Goal: Task Accomplishment & Management: Complete application form

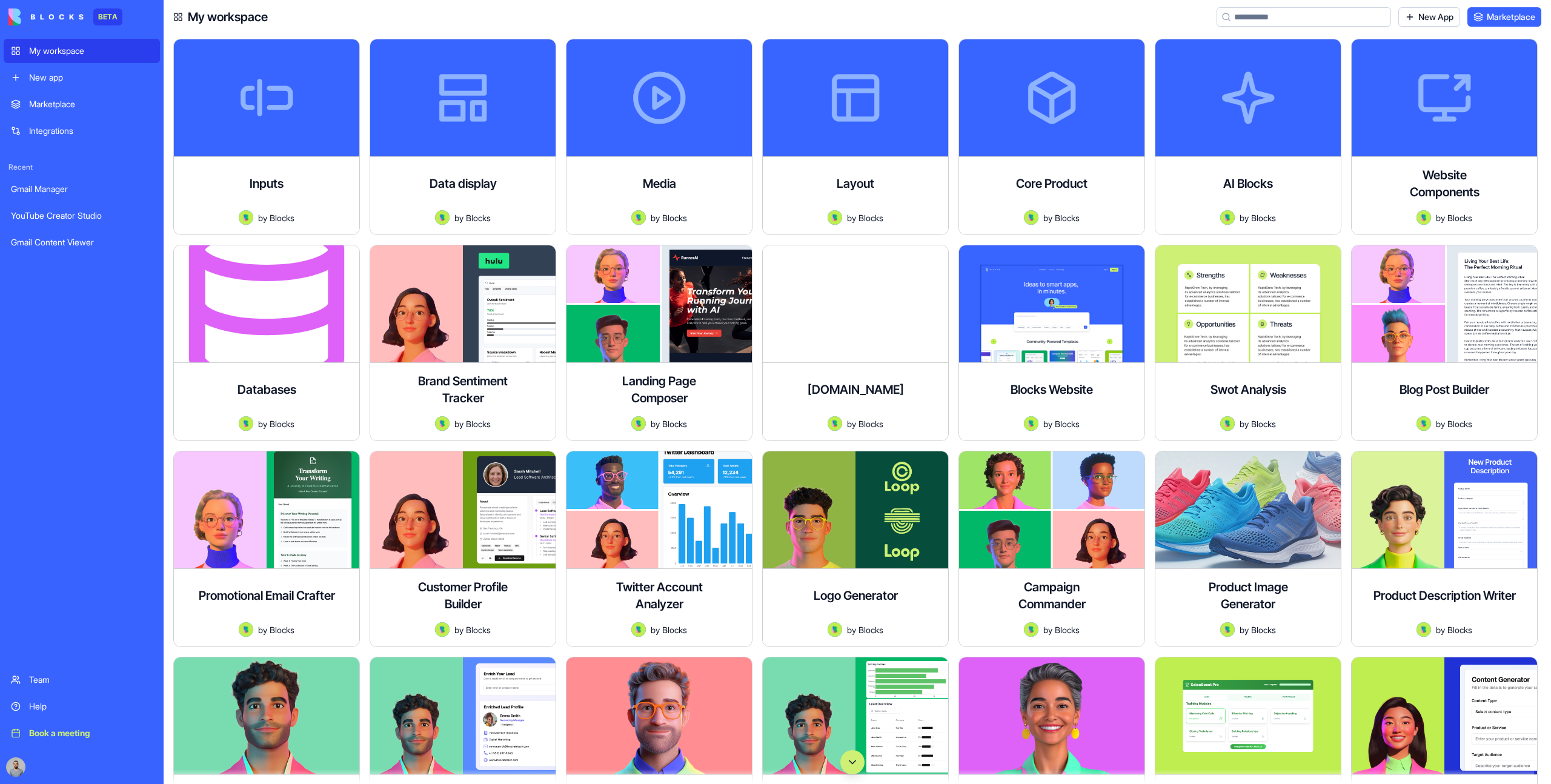
click at [849, 763] on button "Scroll to bottom" at bounding box center [852, 762] width 24 height 24
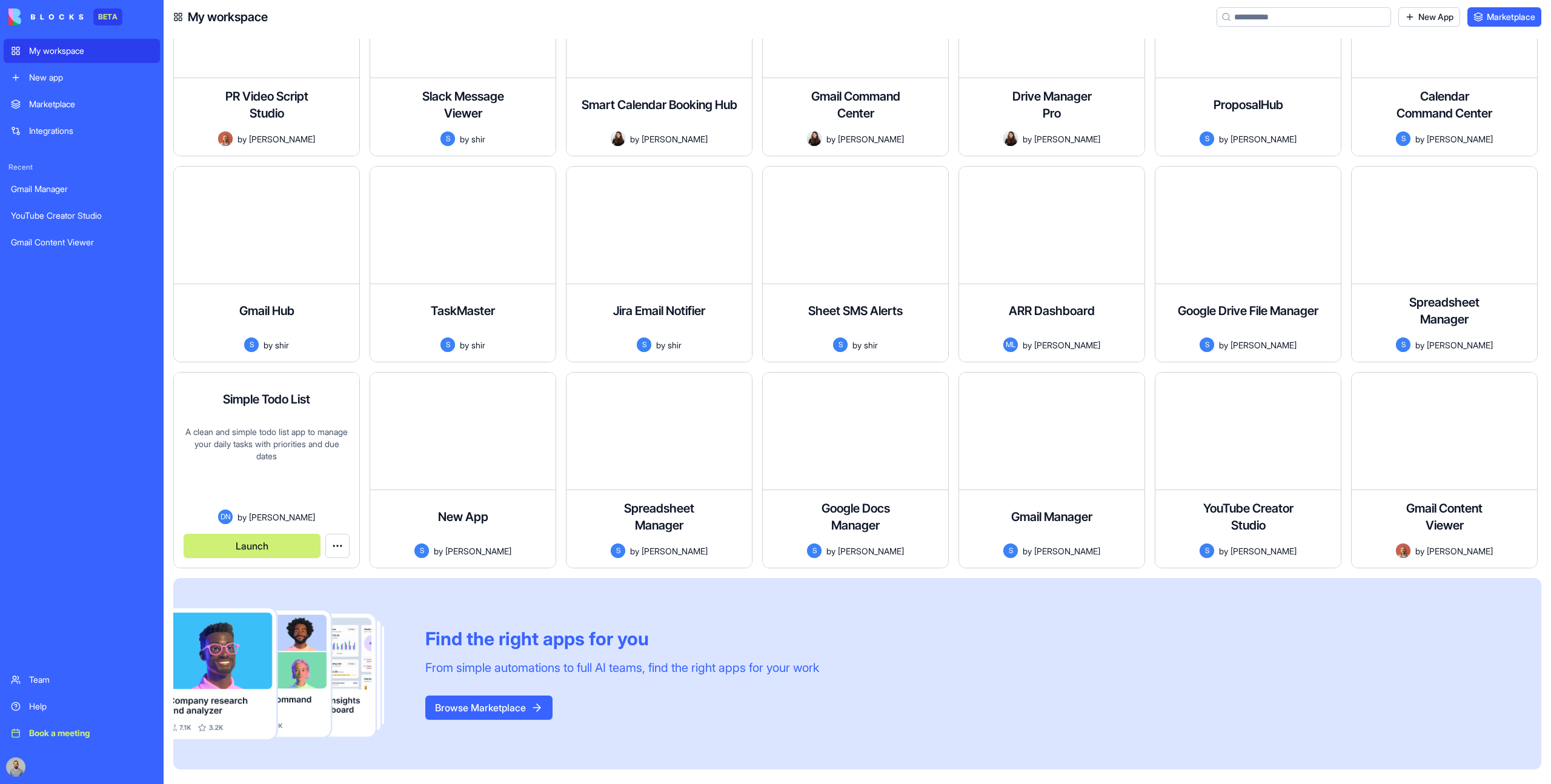
click at [239, 538] on button "Launch" at bounding box center [252, 546] width 137 height 24
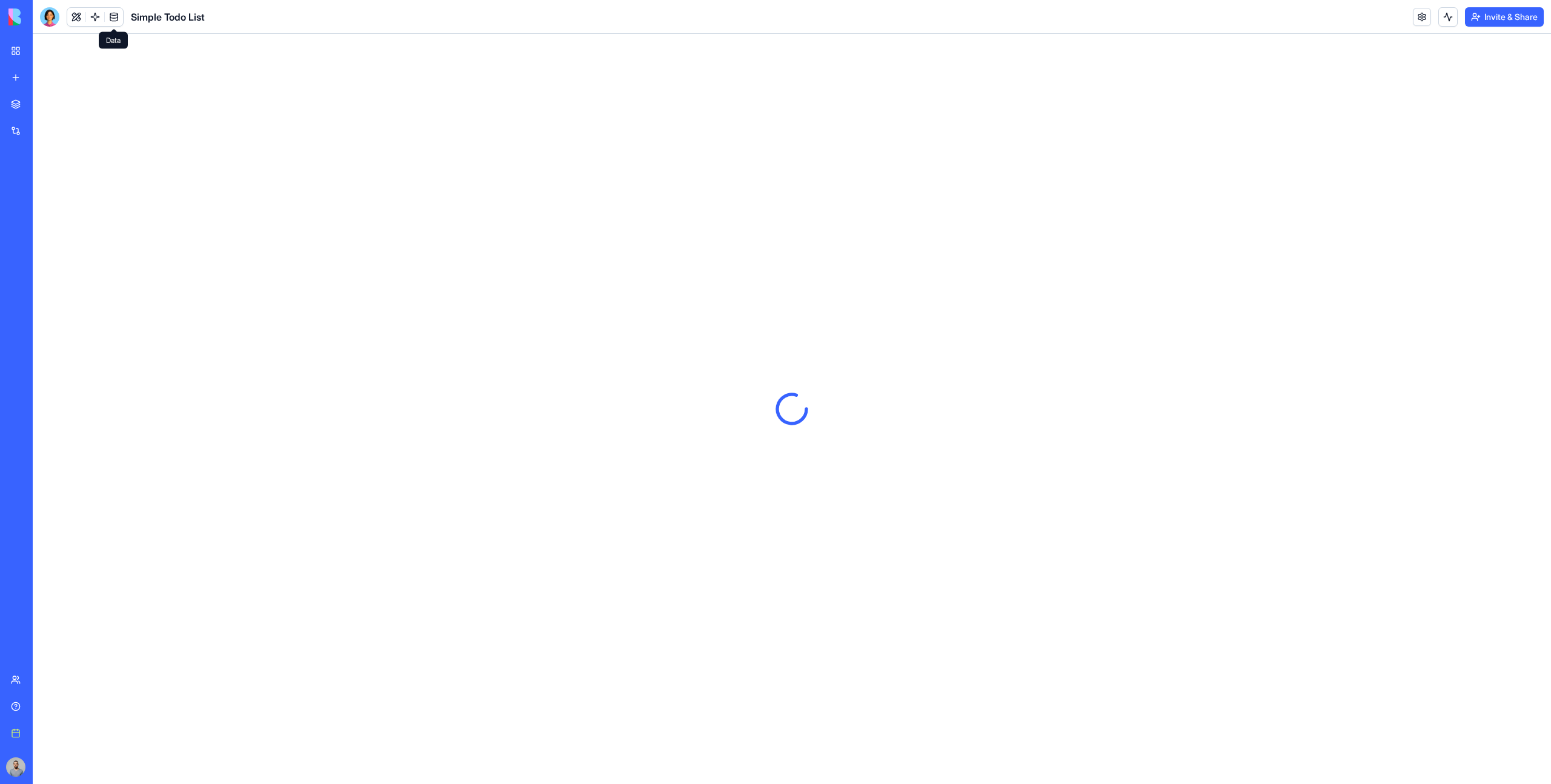
click at [112, 14] on link at bounding box center [114, 17] width 18 height 18
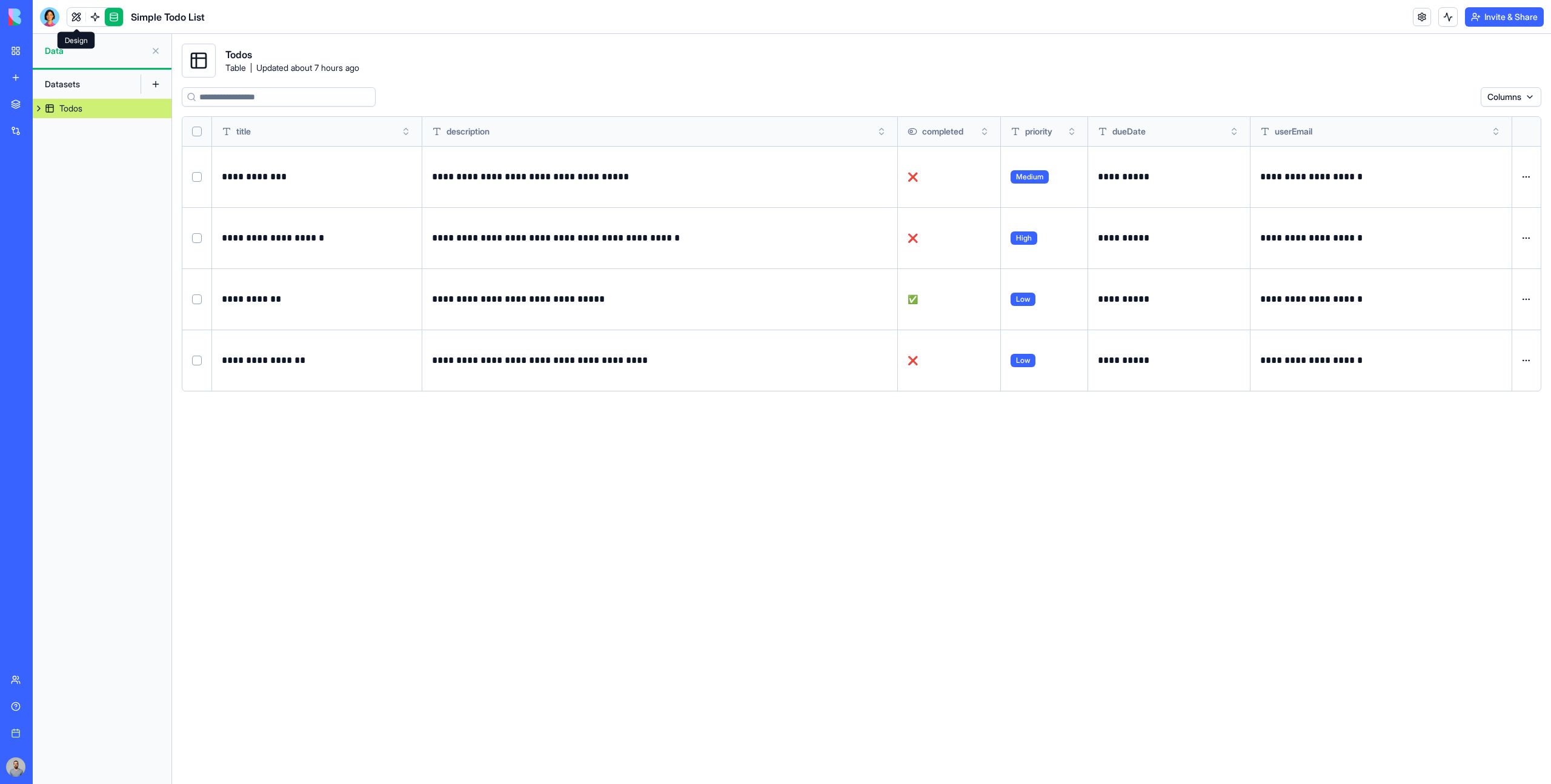
click at [83, 19] on link at bounding box center [76, 17] width 18 height 18
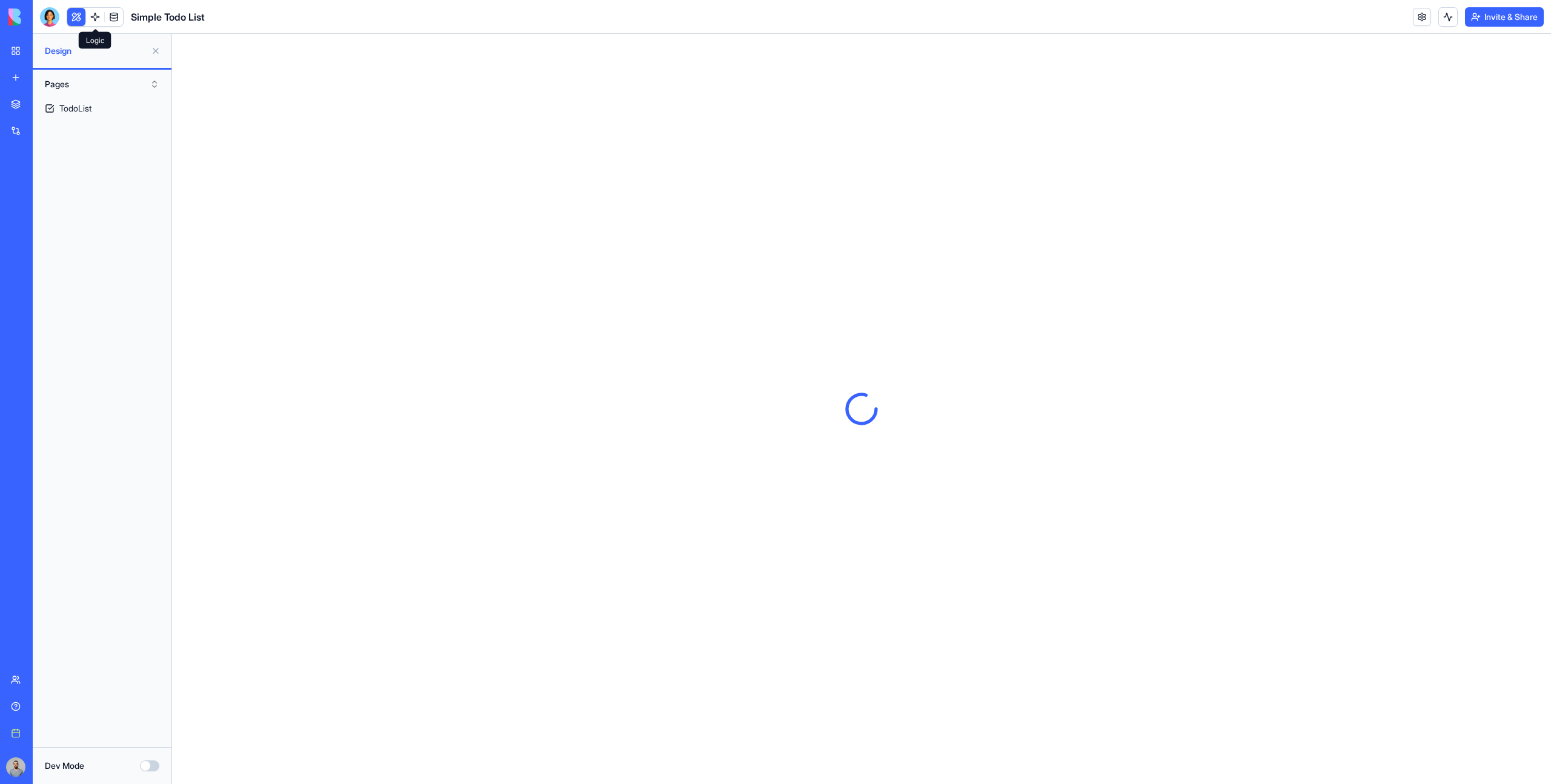
click at [97, 19] on link at bounding box center [95, 17] width 18 height 18
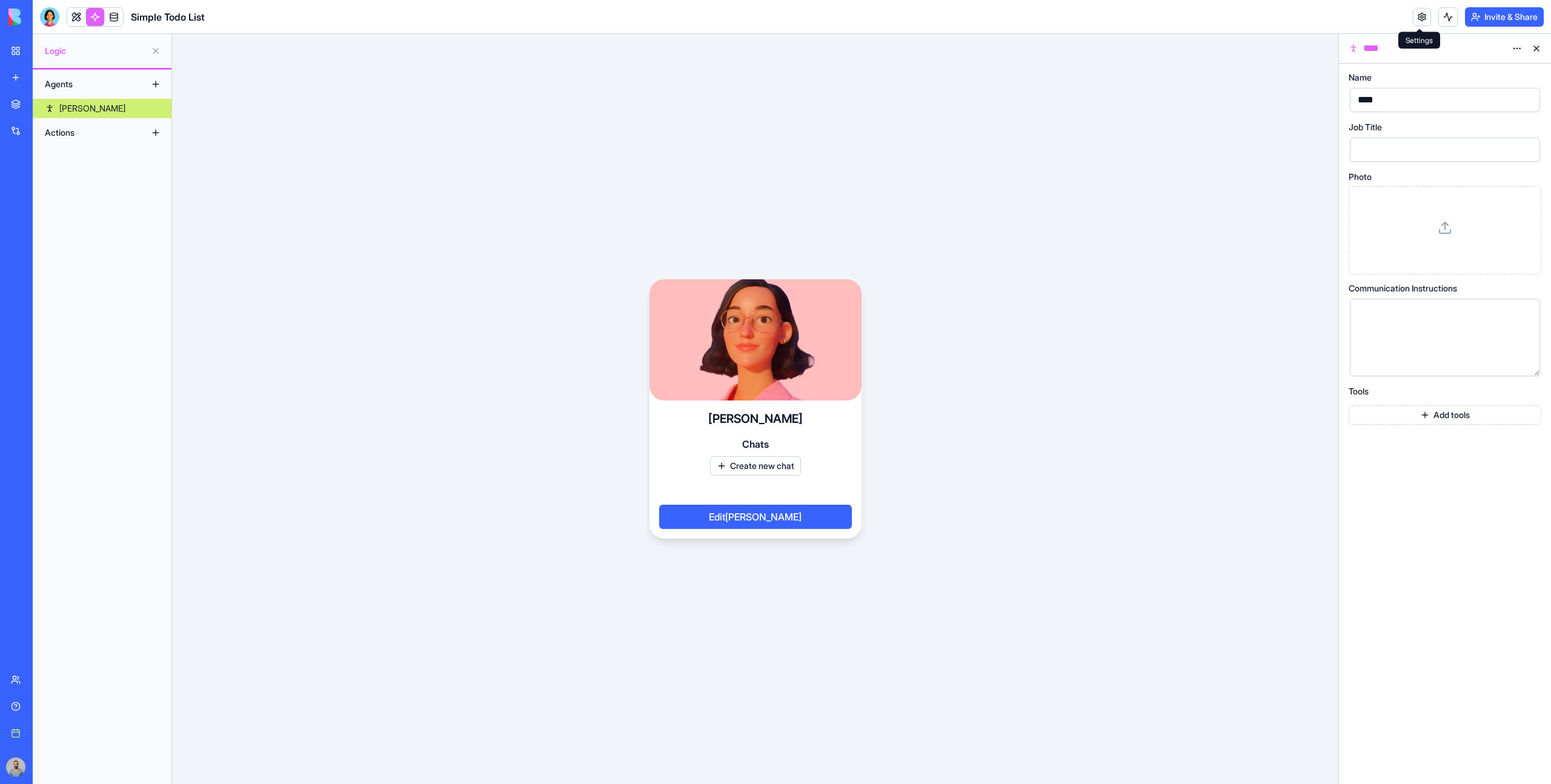
click at [1415, 14] on link at bounding box center [1422, 17] width 18 height 18
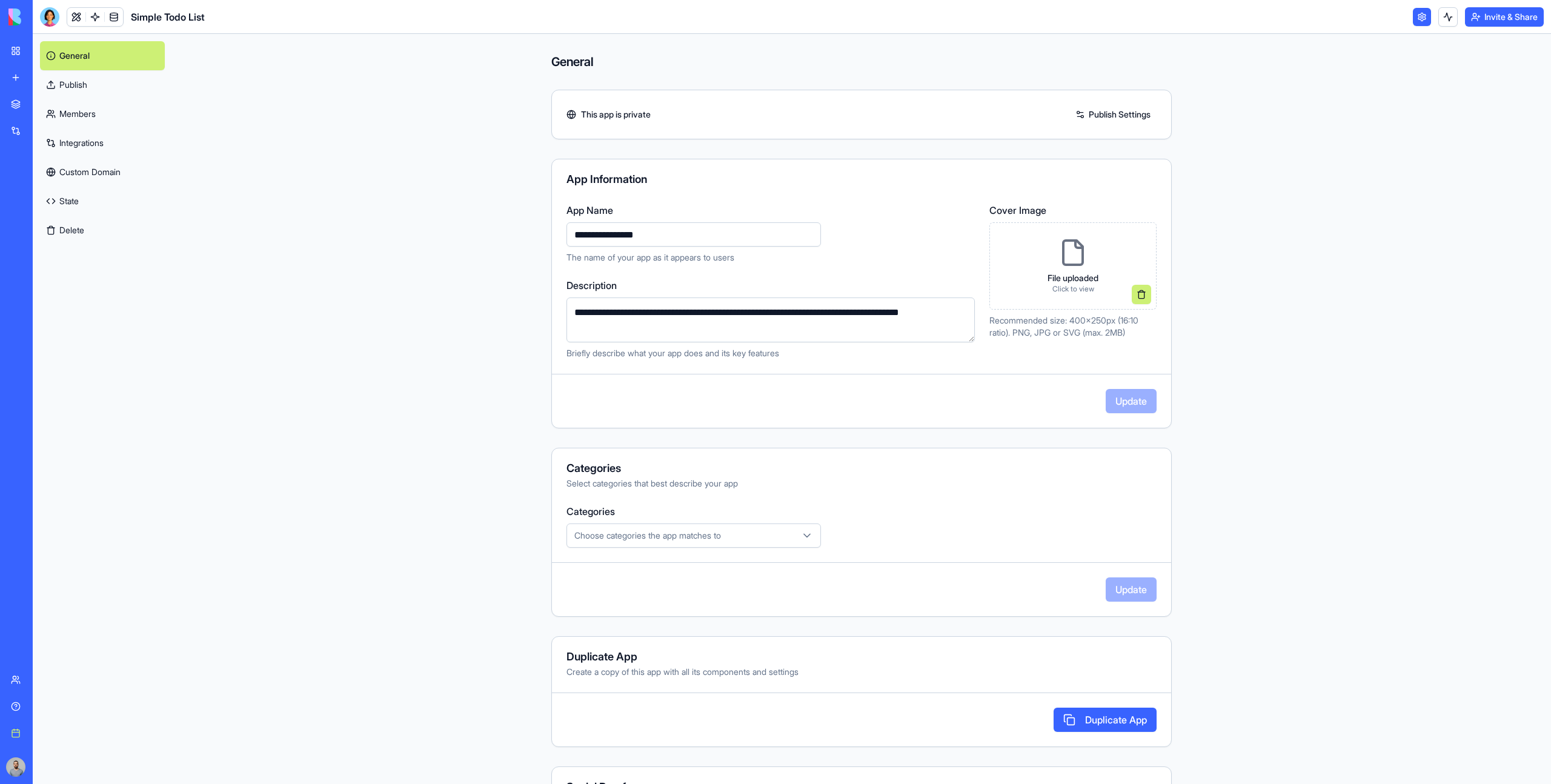
click at [109, 91] on link "Publish" at bounding box center [103, 84] width 125 height 29
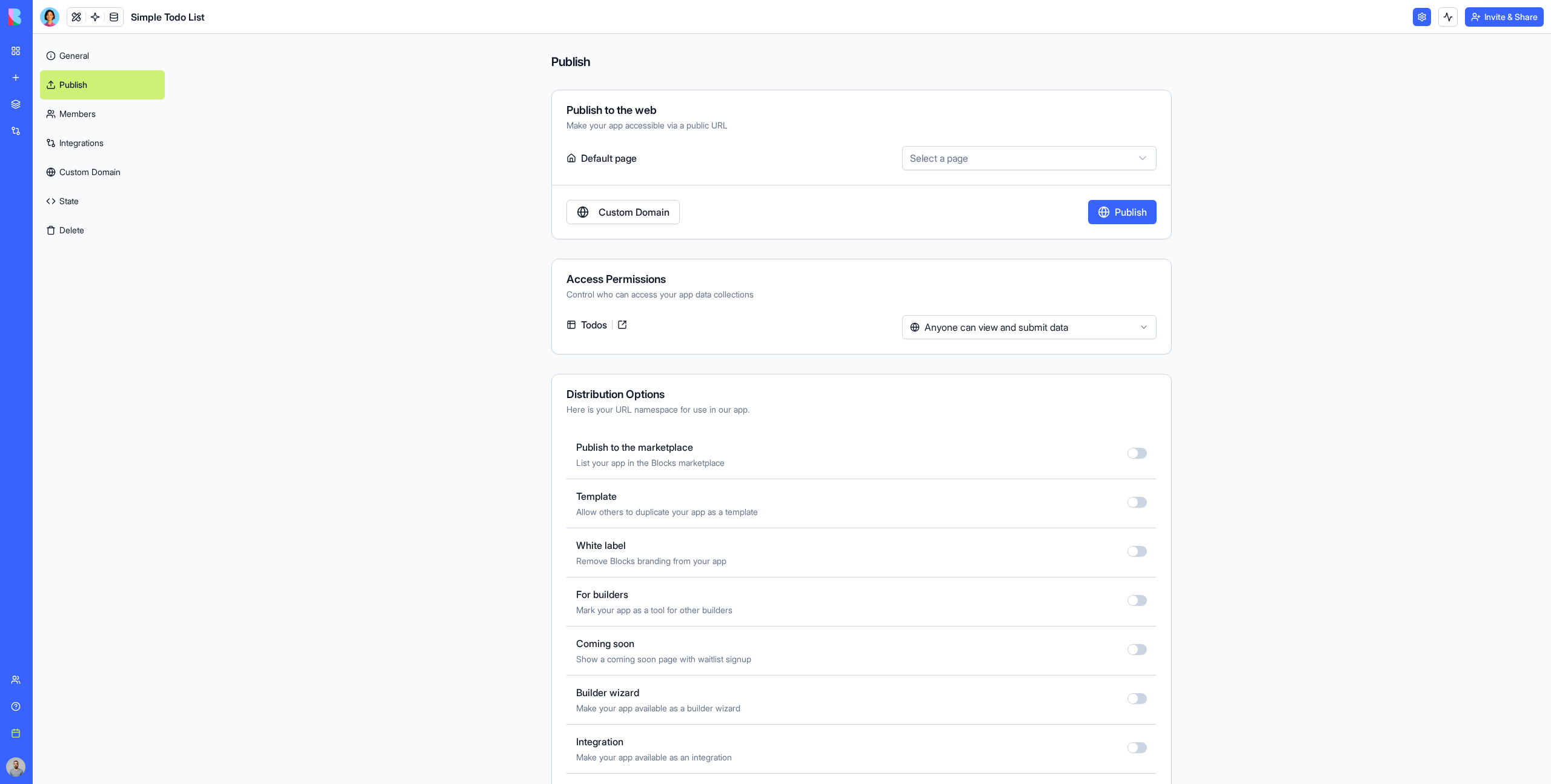
click at [112, 114] on link "Members" at bounding box center [103, 114] width 125 height 29
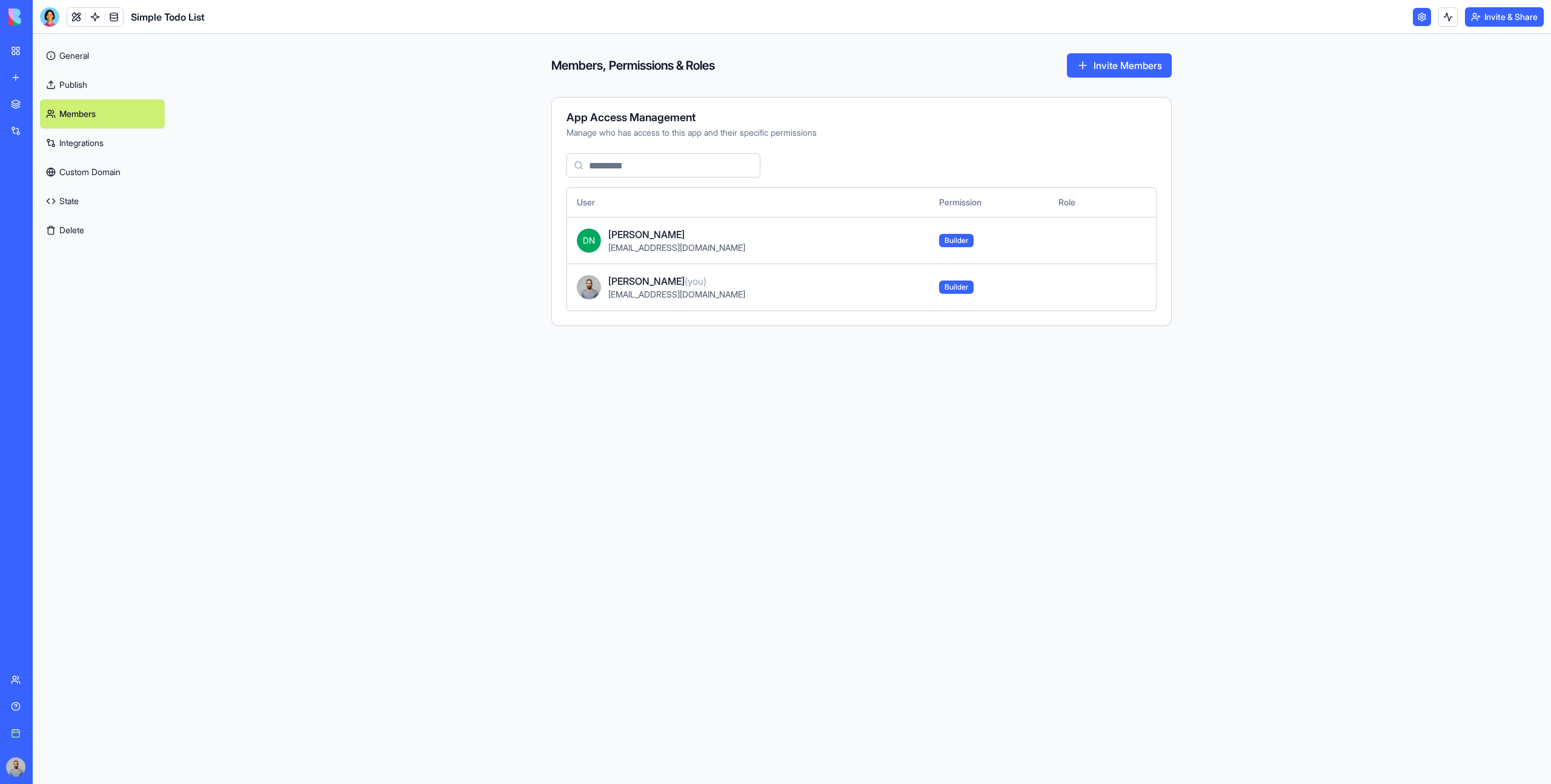
click at [932, 244] on td "Builder" at bounding box center [989, 240] width 119 height 47
click at [939, 241] on span "Builder" at bounding box center [956, 240] width 35 height 14
click at [1069, 241] on td at bounding box center [1084, 240] width 70 height 47
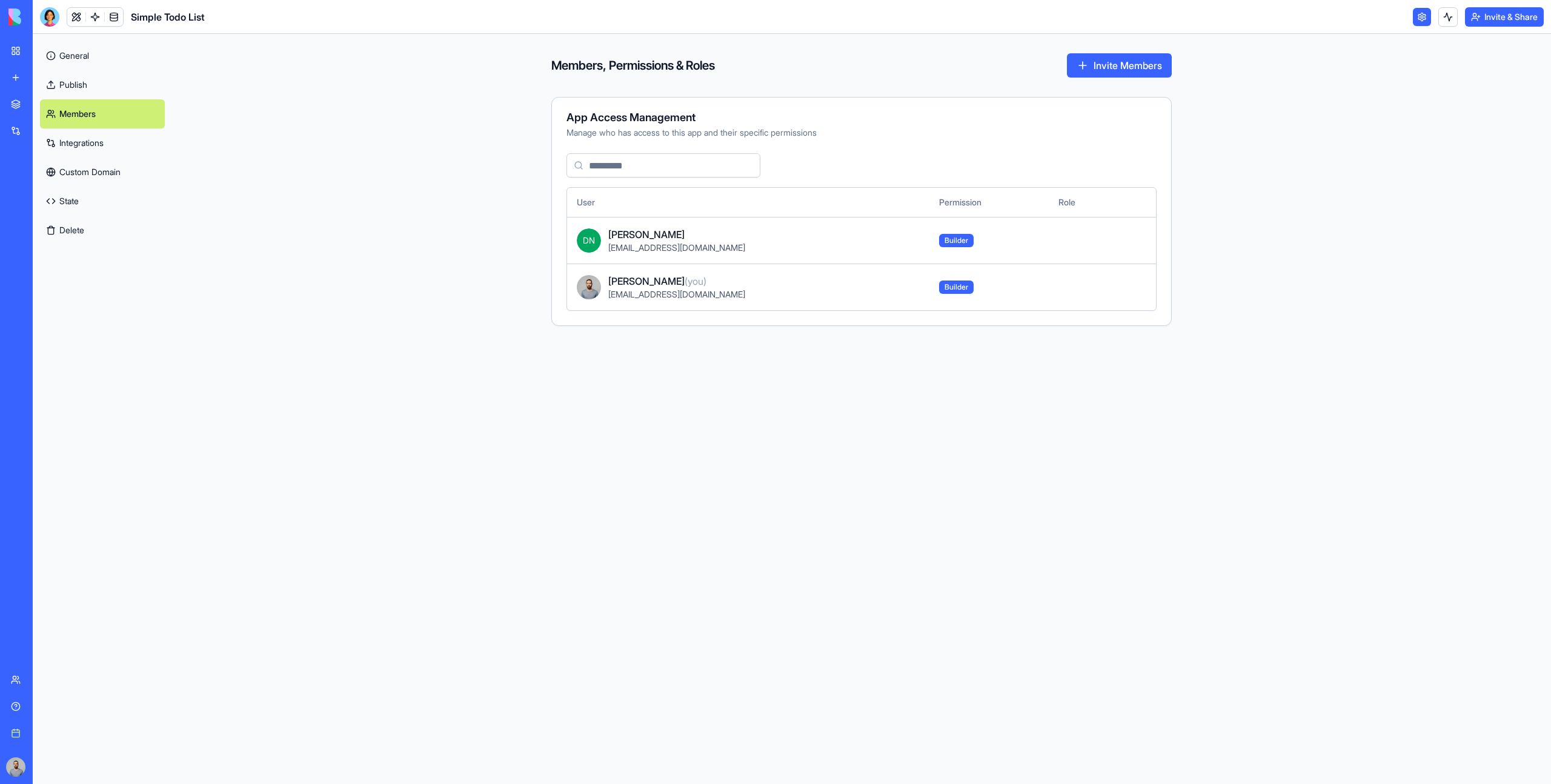
click at [1051, 275] on td at bounding box center [1084, 286] width 70 height 47
click at [1096, 69] on button "Invite Members" at bounding box center [1119, 66] width 105 height 24
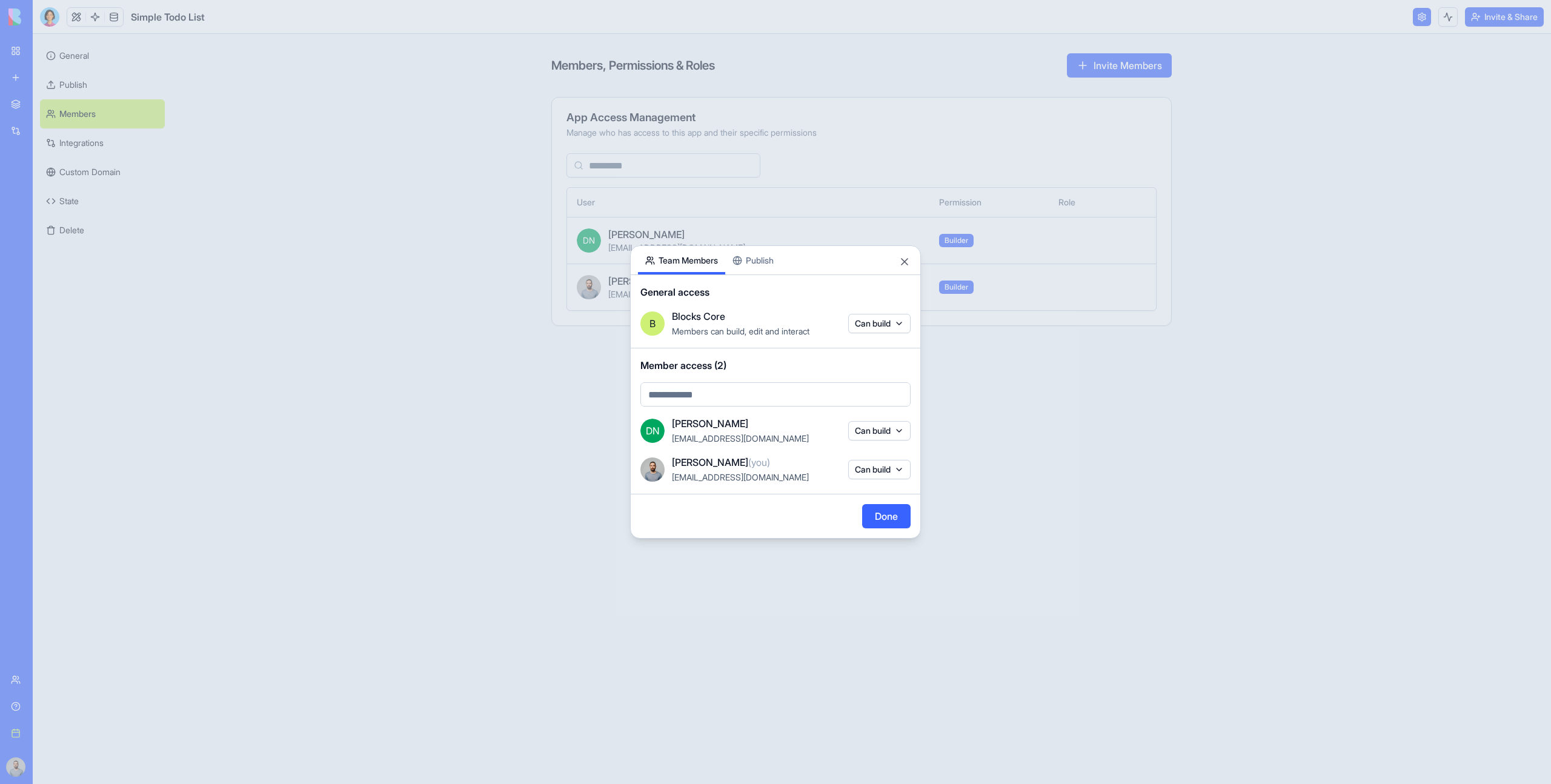
click at [1058, 410] on div at bounding box center [775, 392] width 1551 height 784
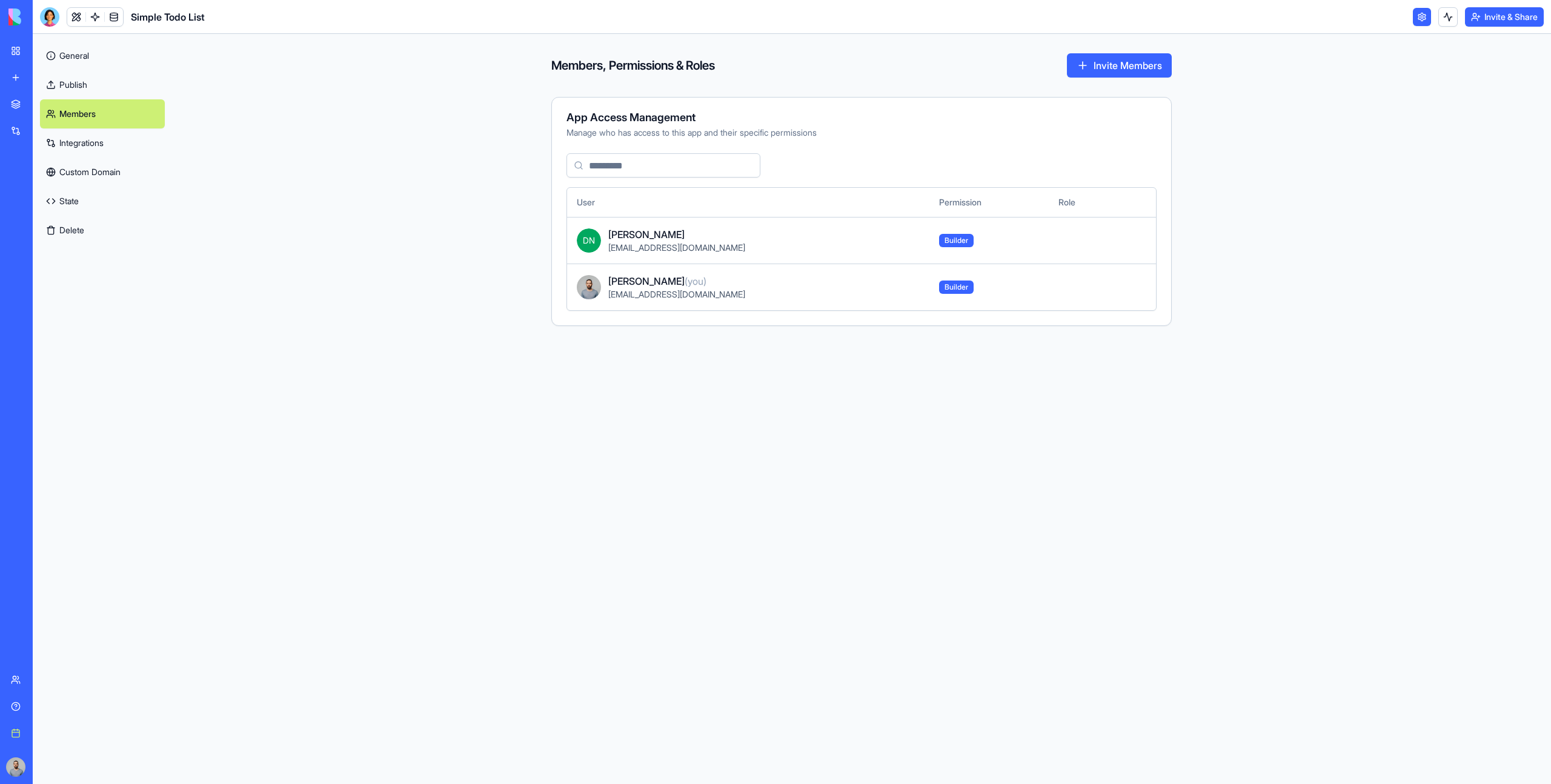
click at [124, 162] on link "Custom Domain" at bounding box center [103, 172] width 125 height 29
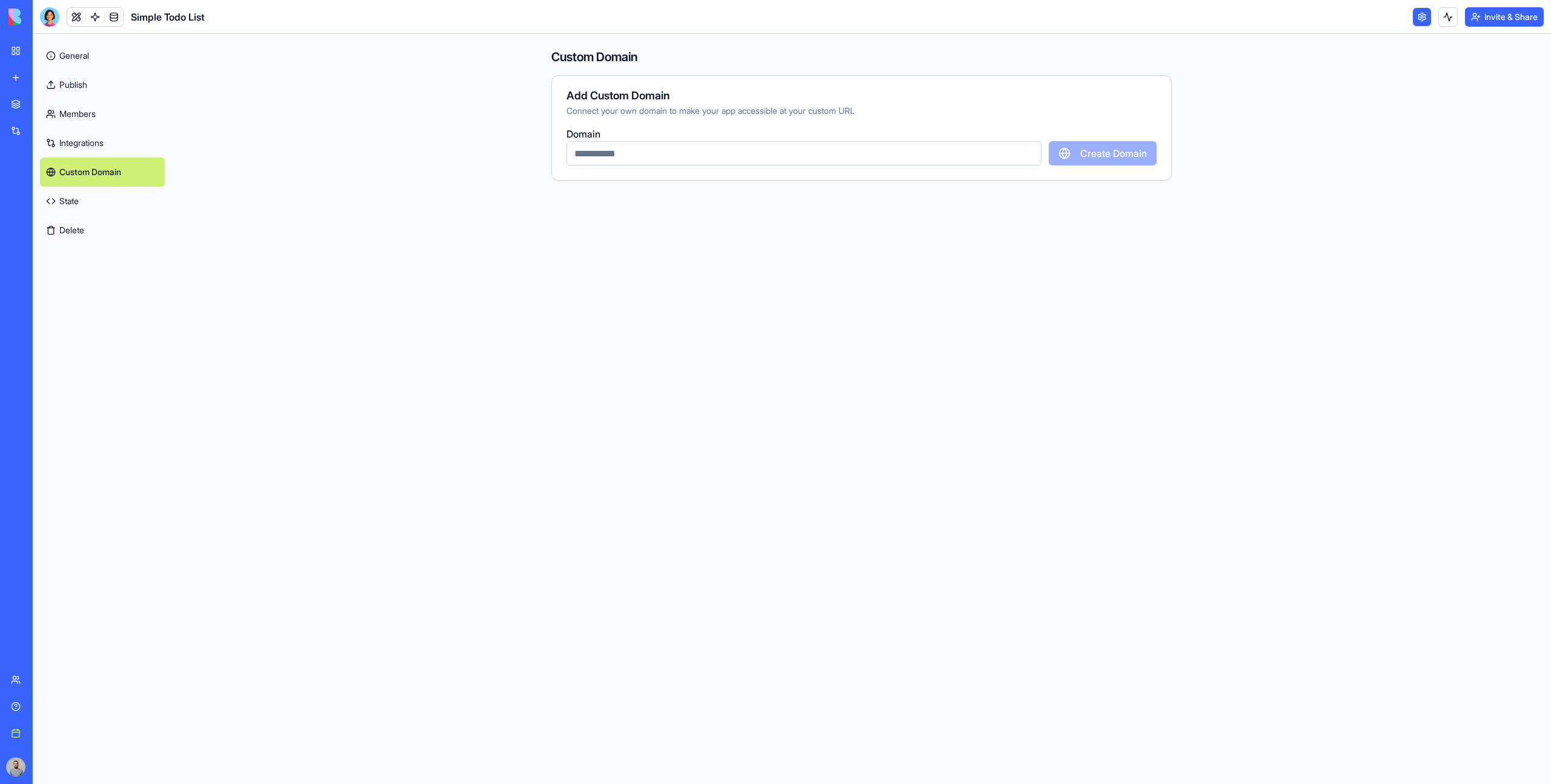
click at [113, 141] on link "Integrations" at bounding box center [103, 142] width 125 height 29
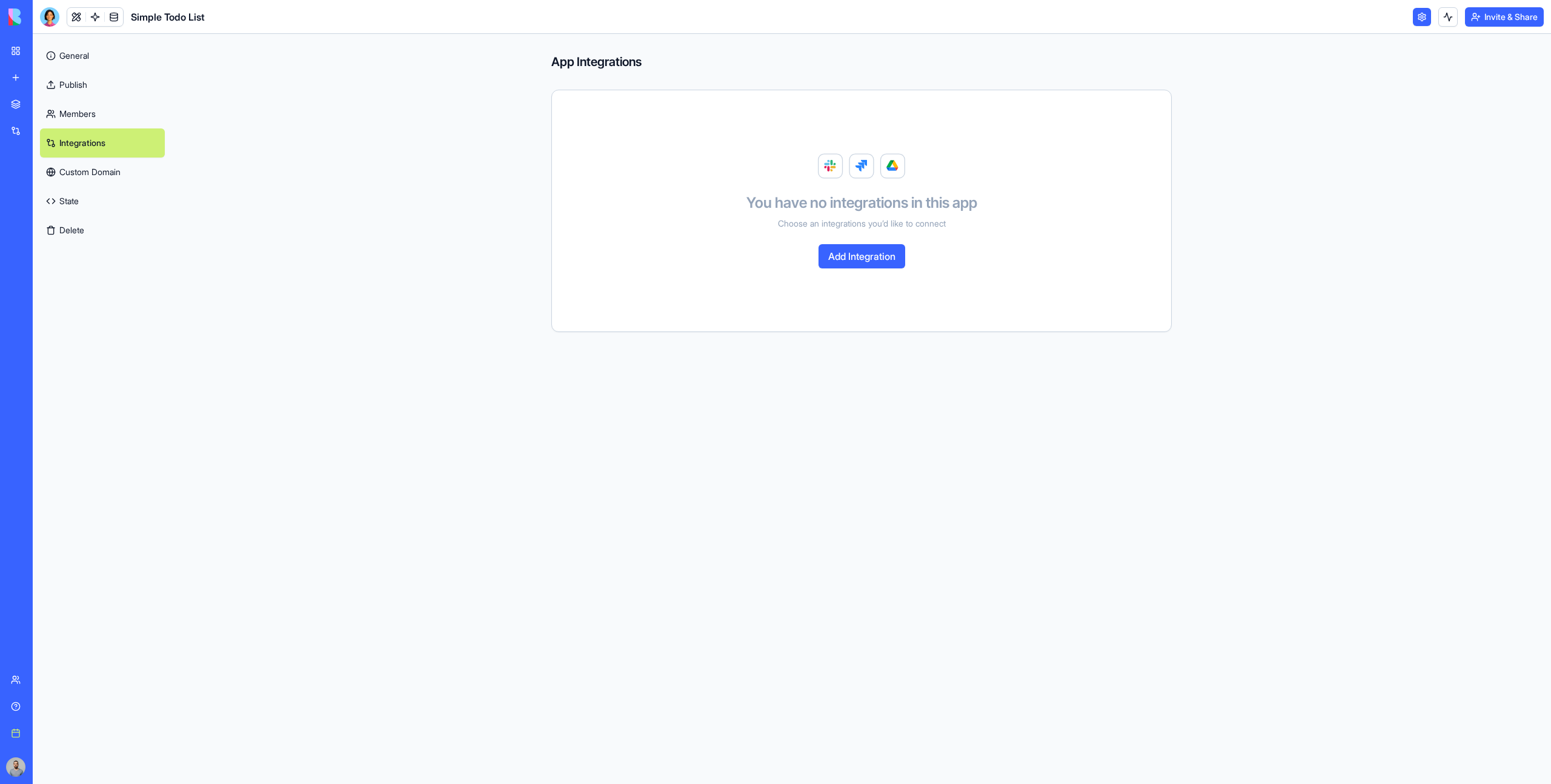
click at [97, 66] on link "General" at bounding box center [103, 56] width 125 height 29
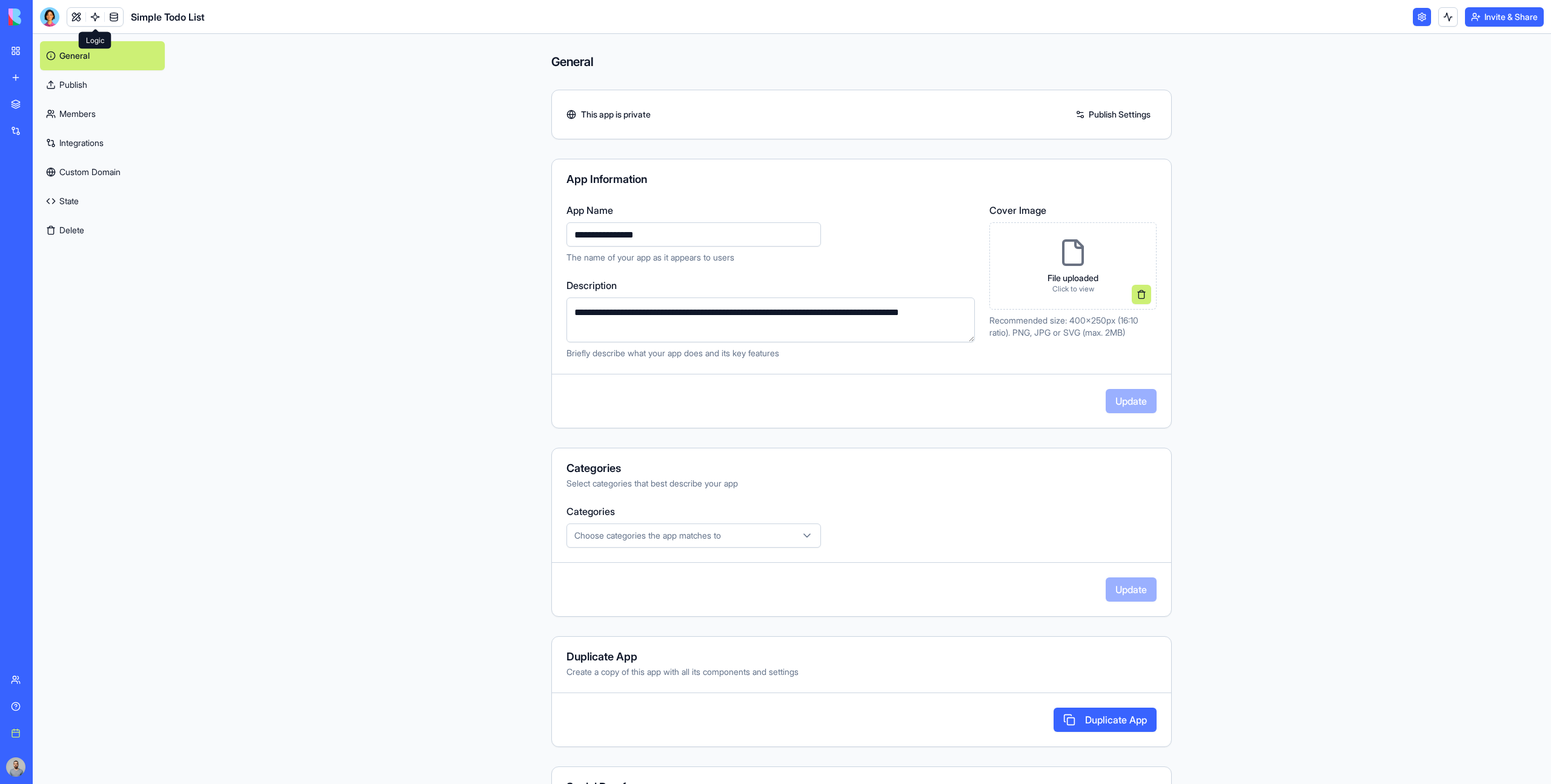
click at [92, 17] on link at bounding box center [95, 17] width 18 height 18
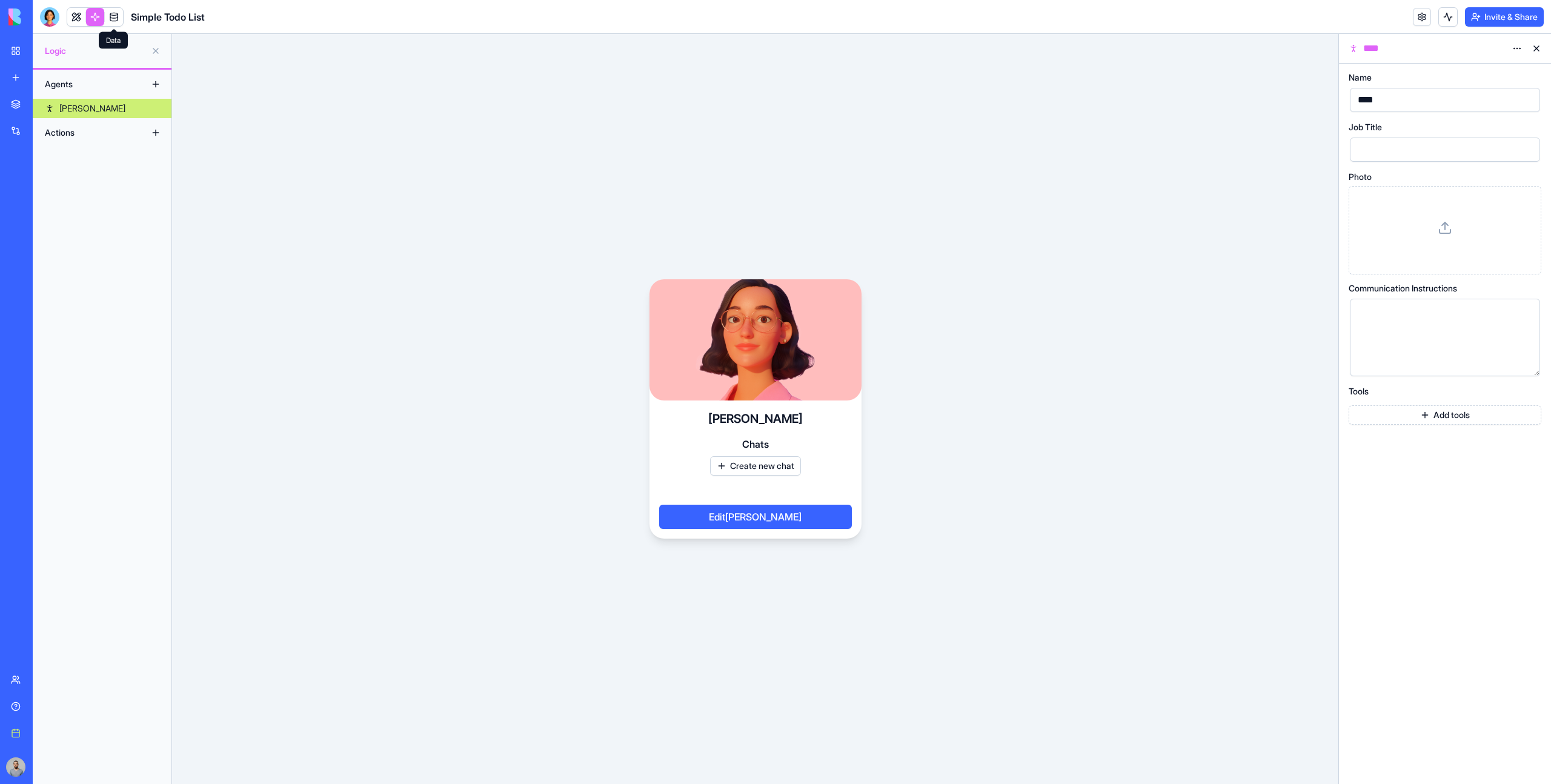
click at [117, 11] on link at bounding box center [114, 17] width 18 height 18
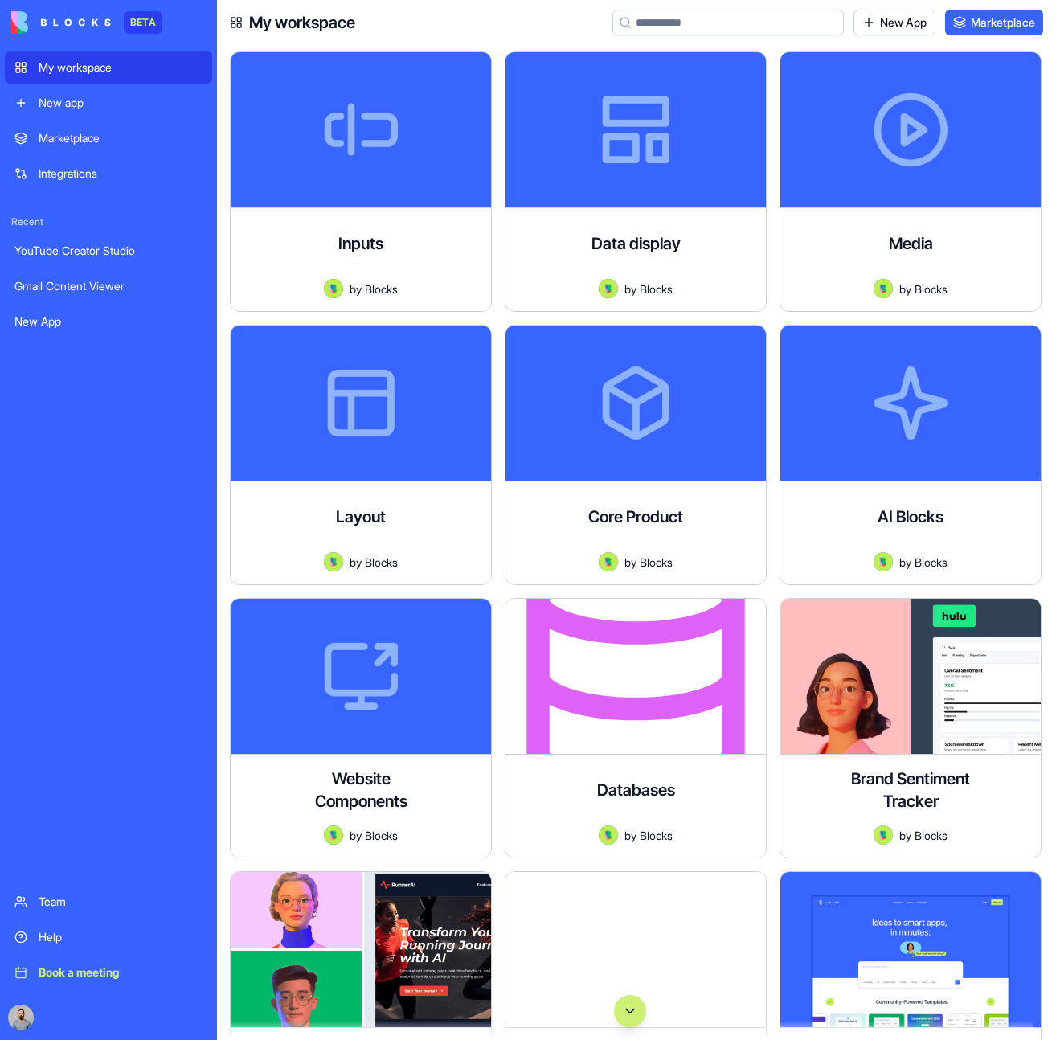
click at [137, 111] on link "New app" at bounding box center [108, 103] width 207 height 32
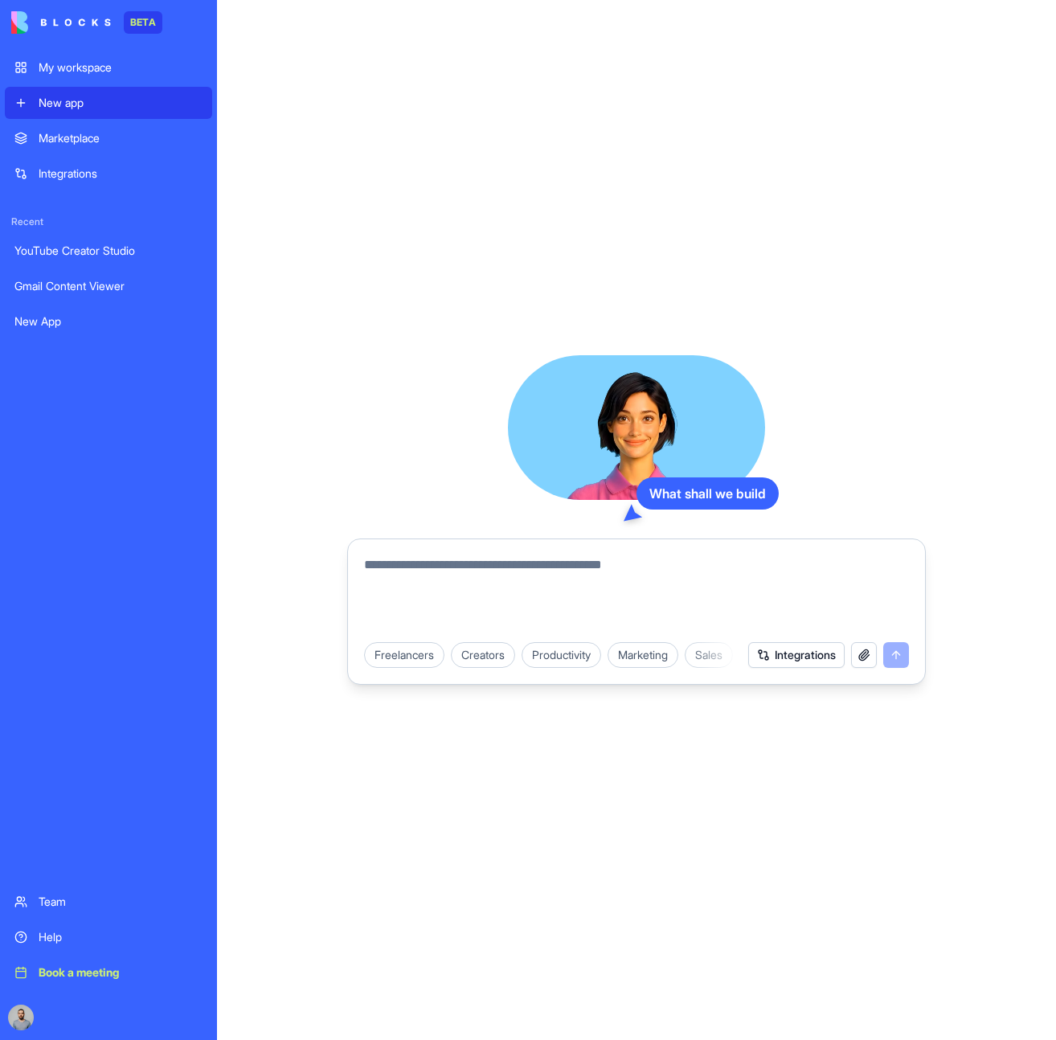
click at [565, 562] on textarea at bounding box center [636, 593] width 545 height 77
type textarea "**********"
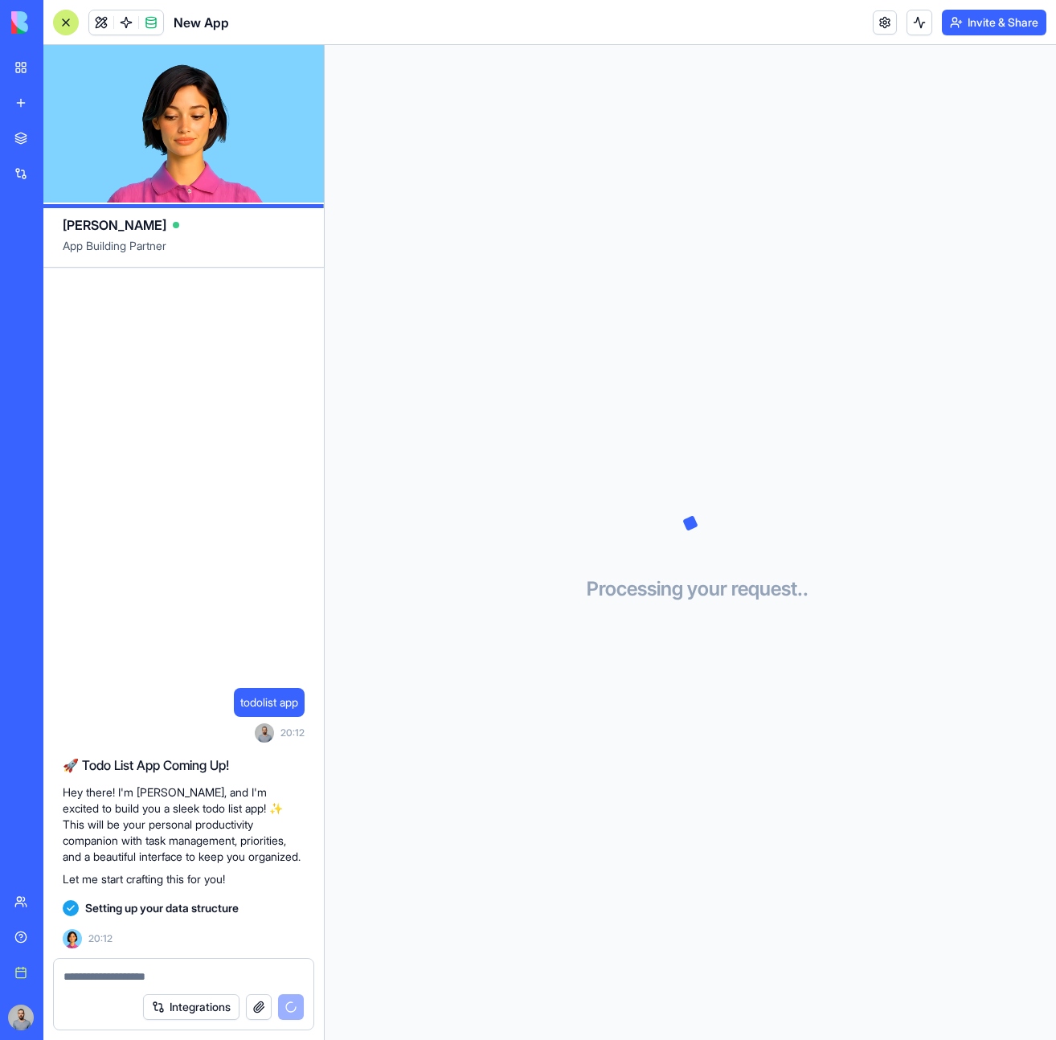
click at [254, 305] on div "todolist app 20:12 🚀 Todo List App Coming Up! Hey there! I'm [PERSON_NAME], and…" at bounding box center [183, 613] width 280 height 690
click at [154, 27] on span at bounding box center [151, 22] width 45 height 45
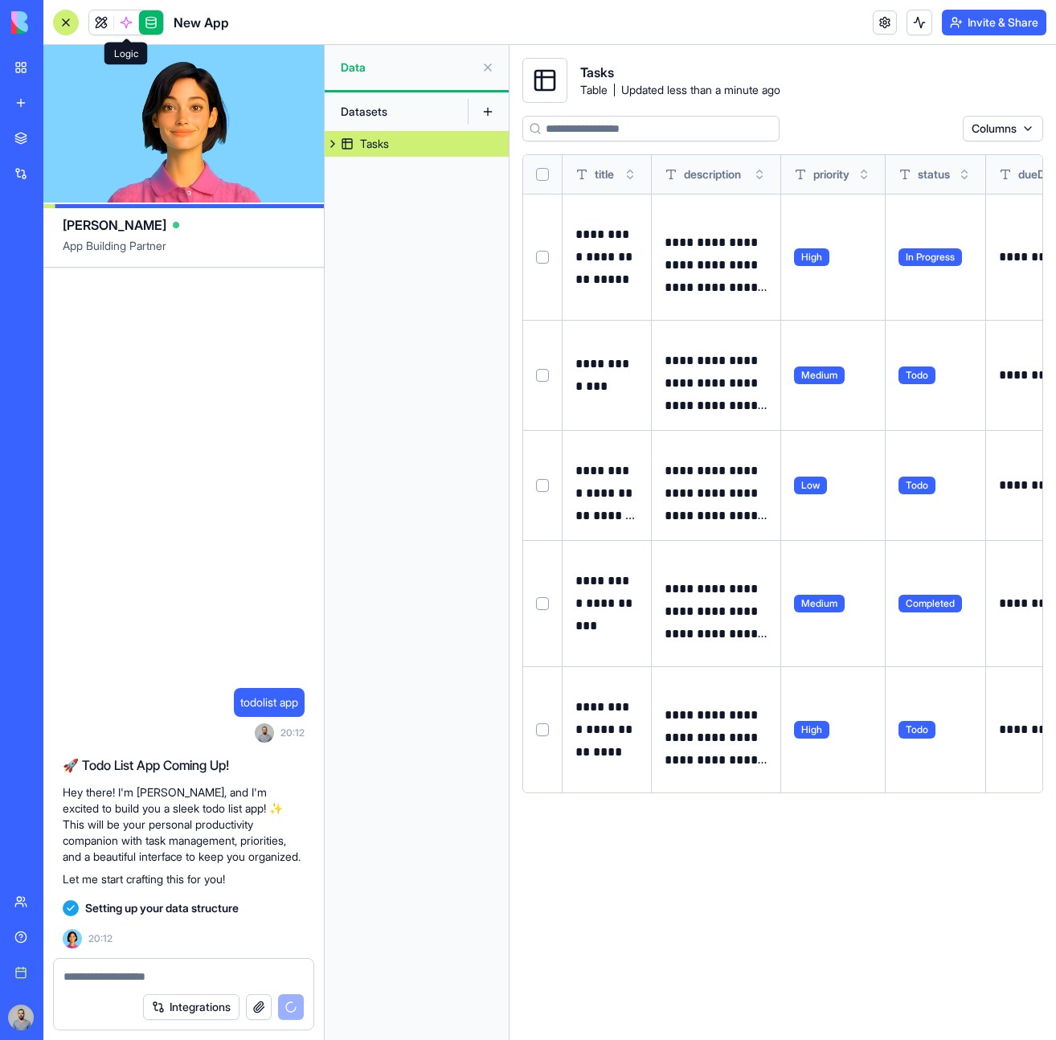
click at [129, 16] on span at bounding box center [126, 22] width 45 height 45
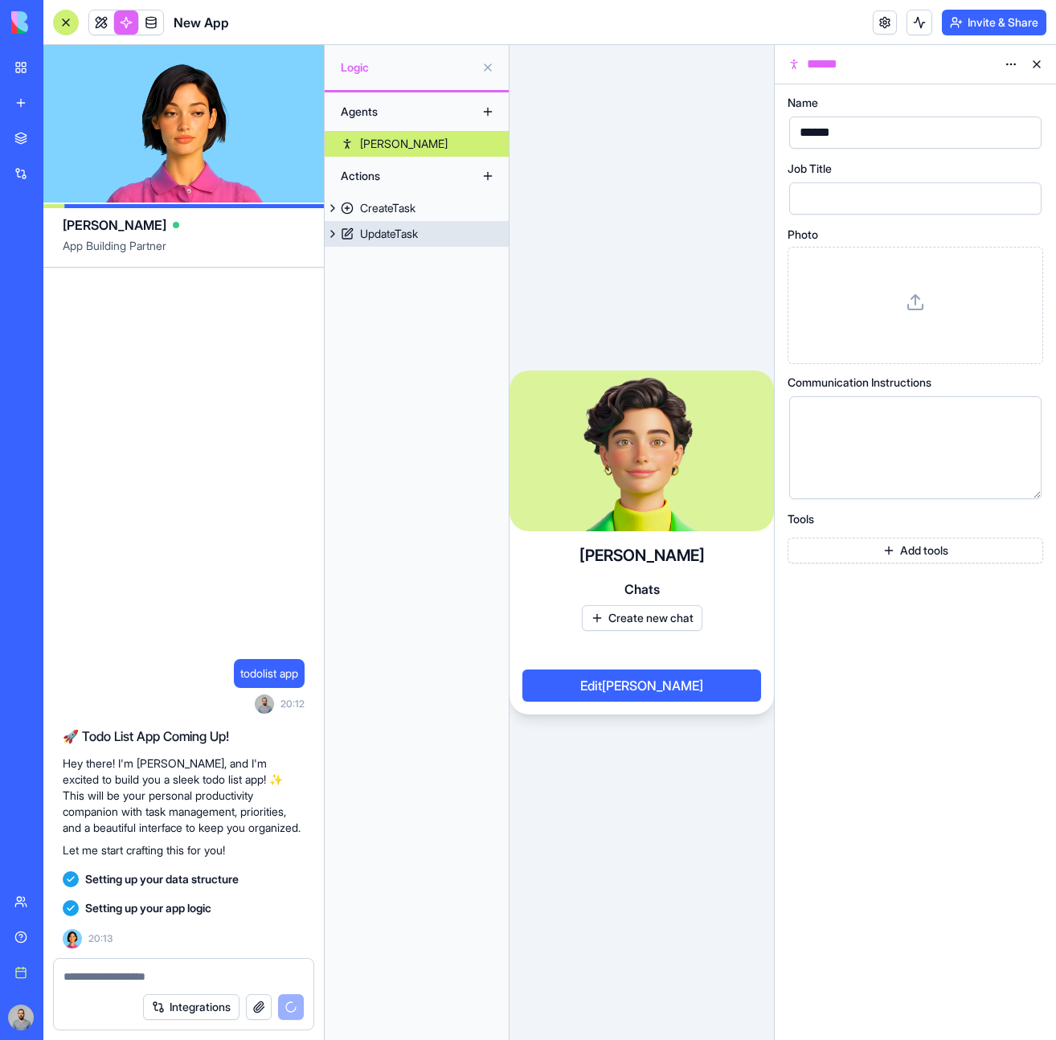
click at [427, 239] on link "UpdateTask" at bounding box center [417, 234] width 184 height 26
click at [1040, 70] on button at bounding box center [1037, 64] width 26 height 26
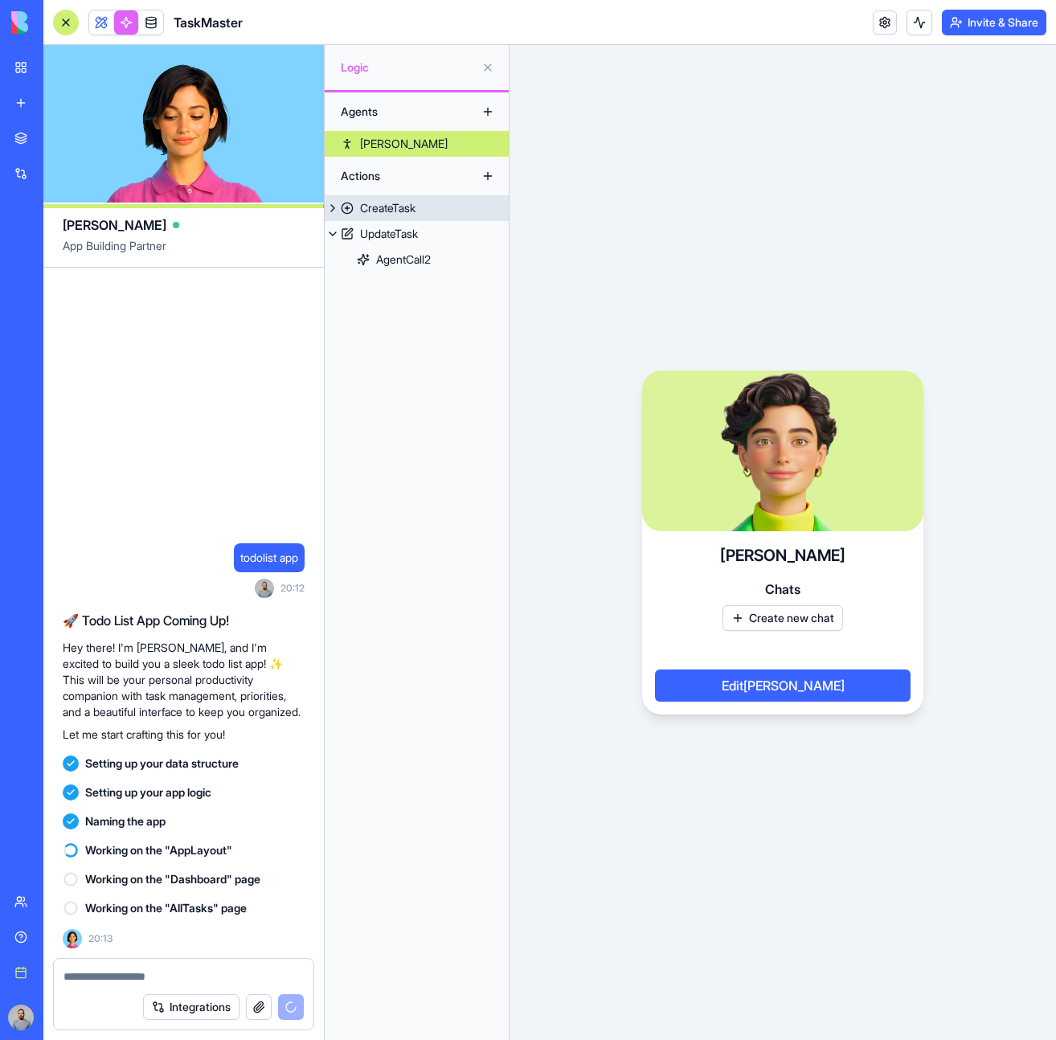
click at [403, 214] on div "CreateTask" at bounding box center [387, 208] width 55 height 16
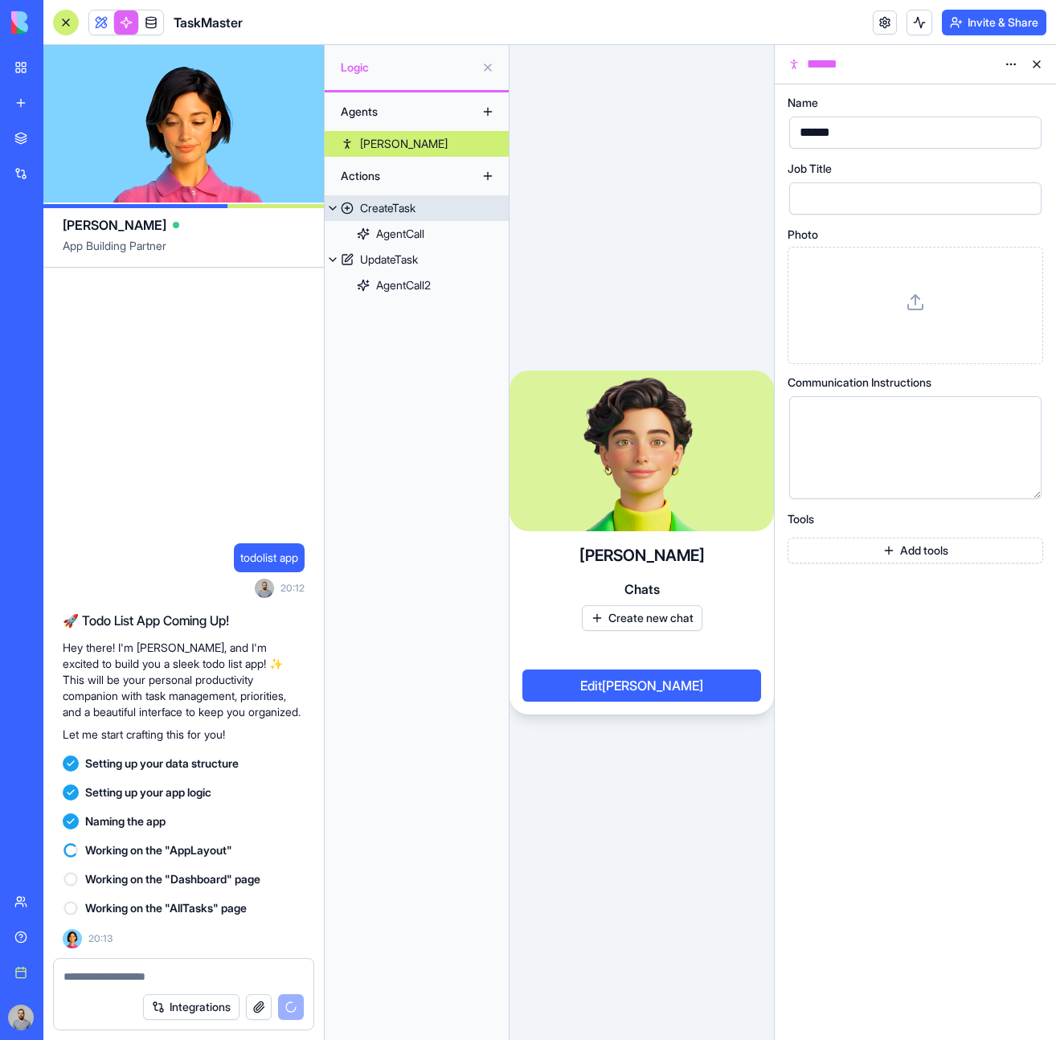
click at [1042, 63] on button at bounding box center [1037, 64] width 26 height 26
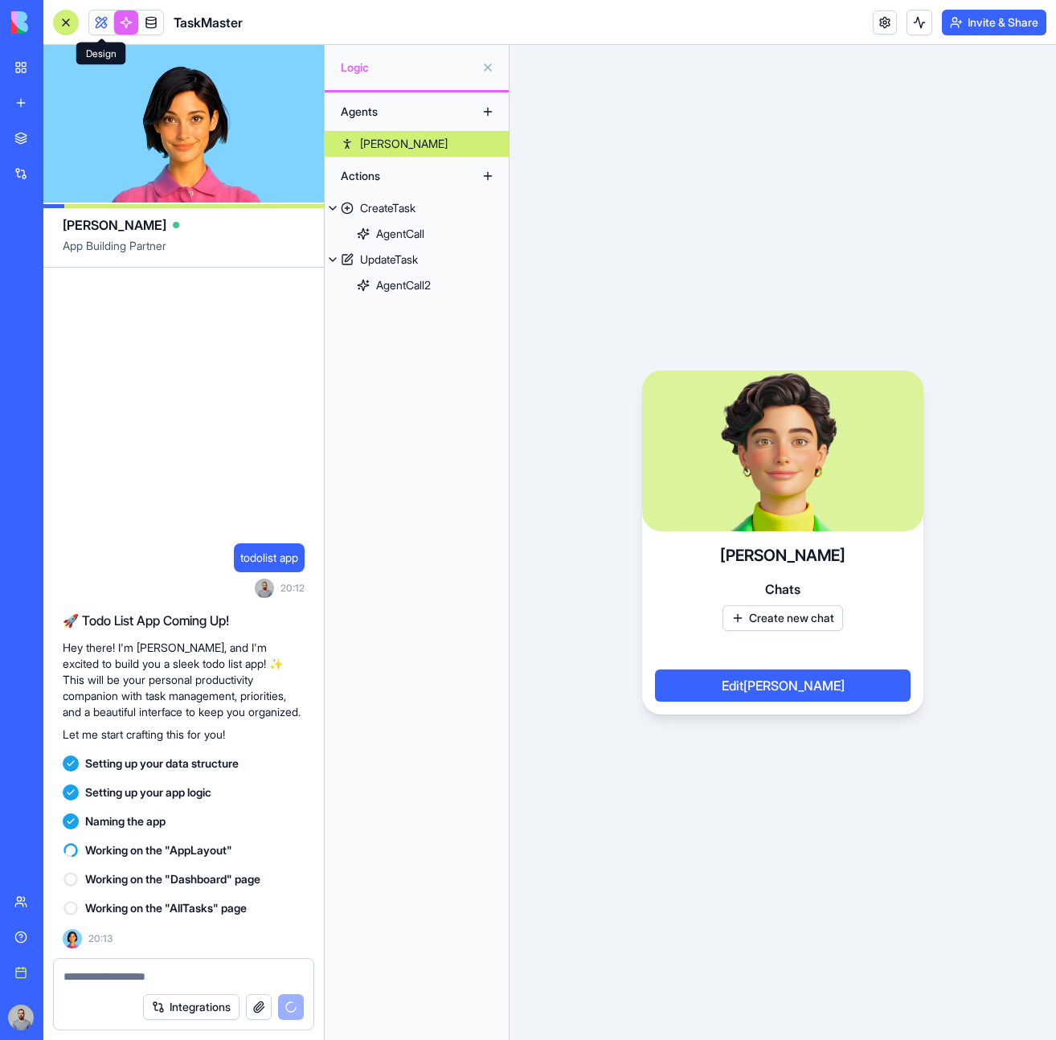
click at [104, 26] on span at bounding box center [101, 22] width 45 height 45
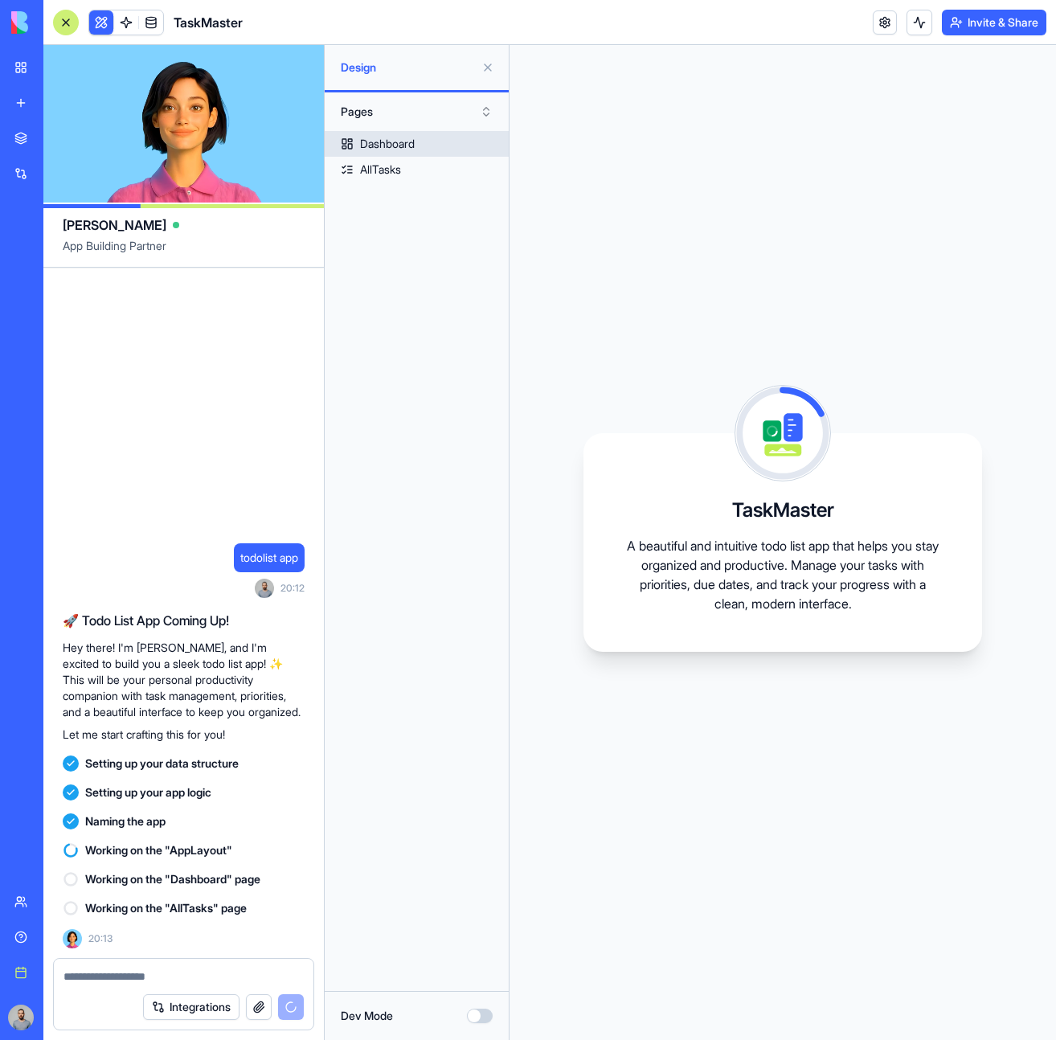
click at [402, 142] on div "Dashboard" at bounding box center [387, 144] width 55 height 16
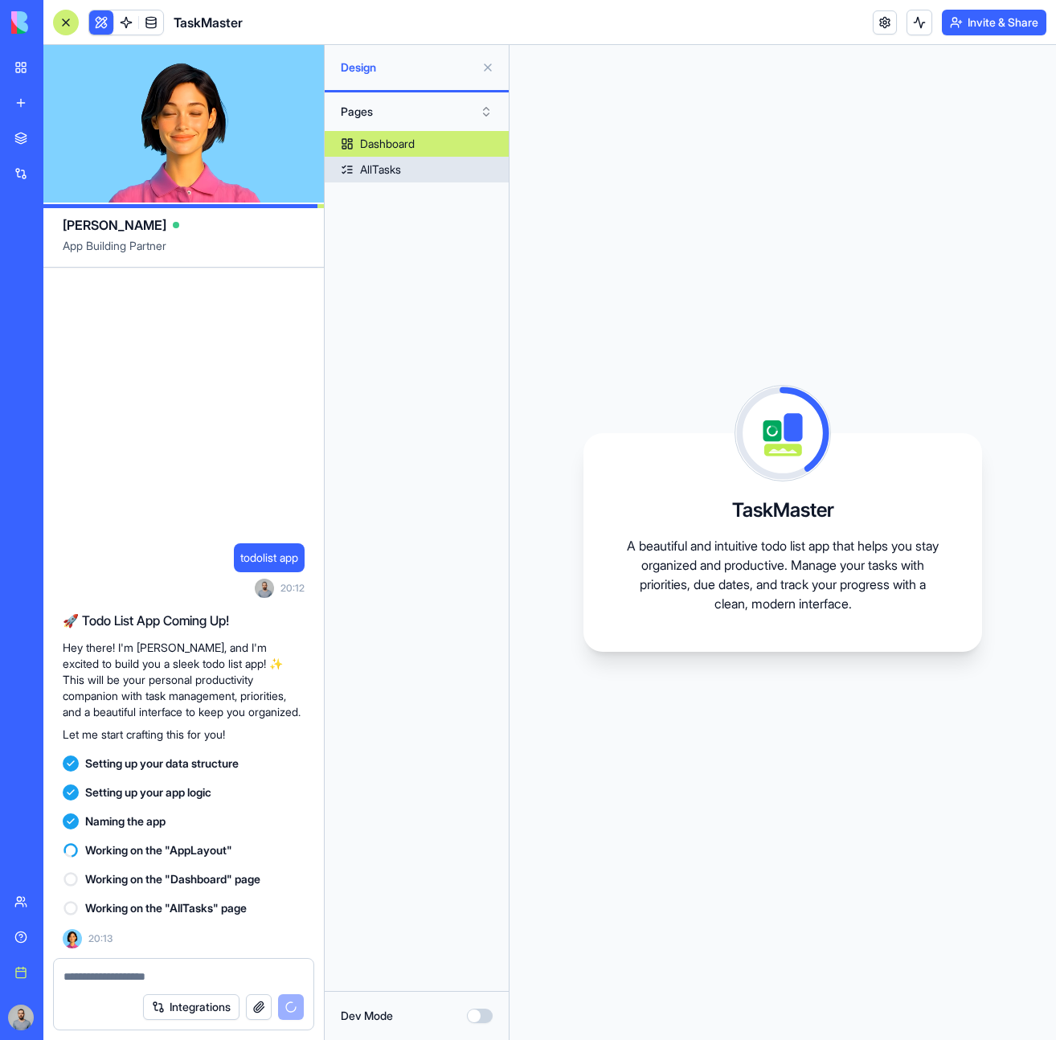
click at [435, 174] on link "AllTasks" at bounding box center [417, 170] width 184 height 26
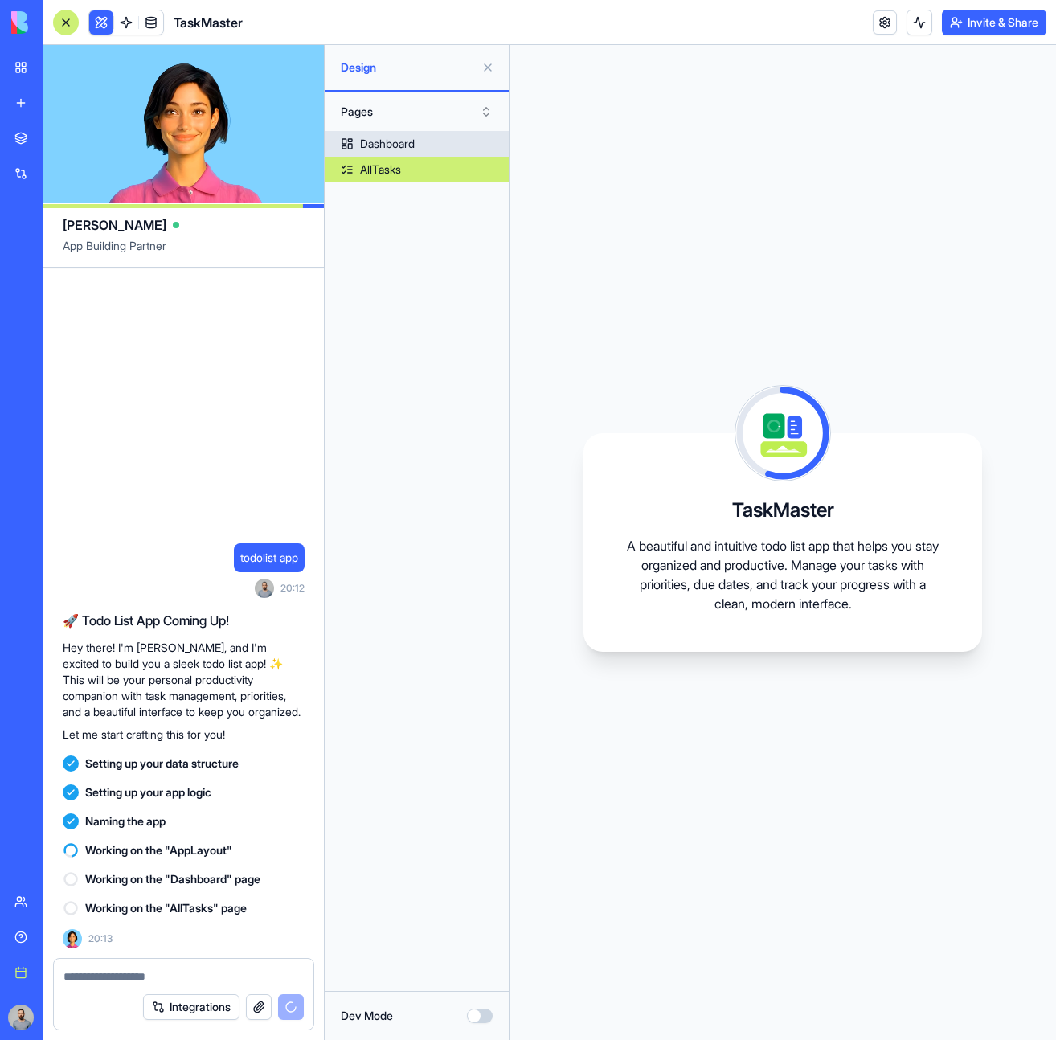
click at [412, 139] on div "Dashboard" at bounding box center [387, 144] width 55 height 16
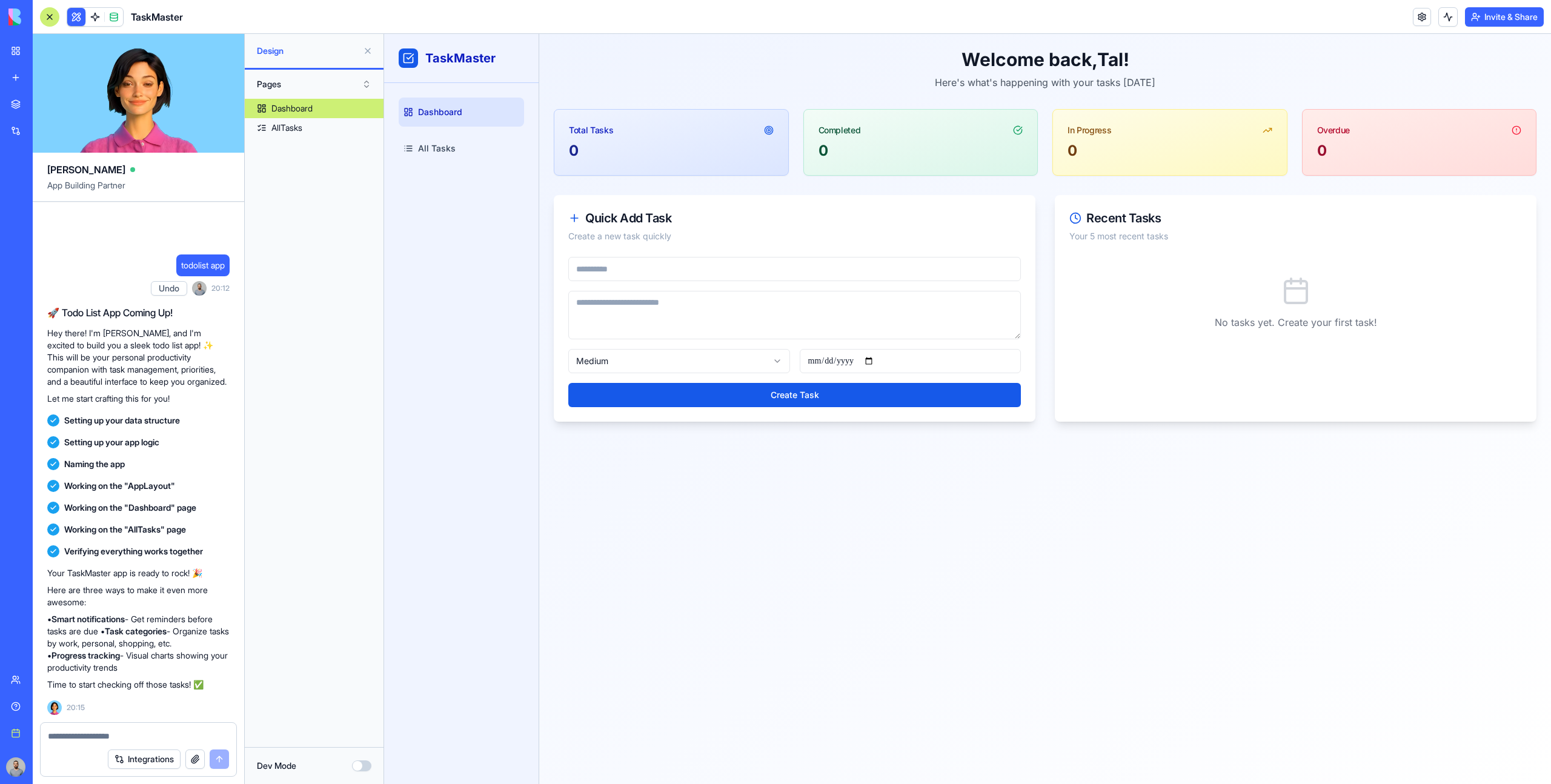
click at [795, 272] on input at bounding box center [795, 269] width 452 height 24
type input "***"
type textarea "***"
click at [670, 405] on button "Create Task" at bounding box center [795, 395] width 452 height 24
click at [631, 277] on input "***" at bounding box center [795, 269] width 452 height 24
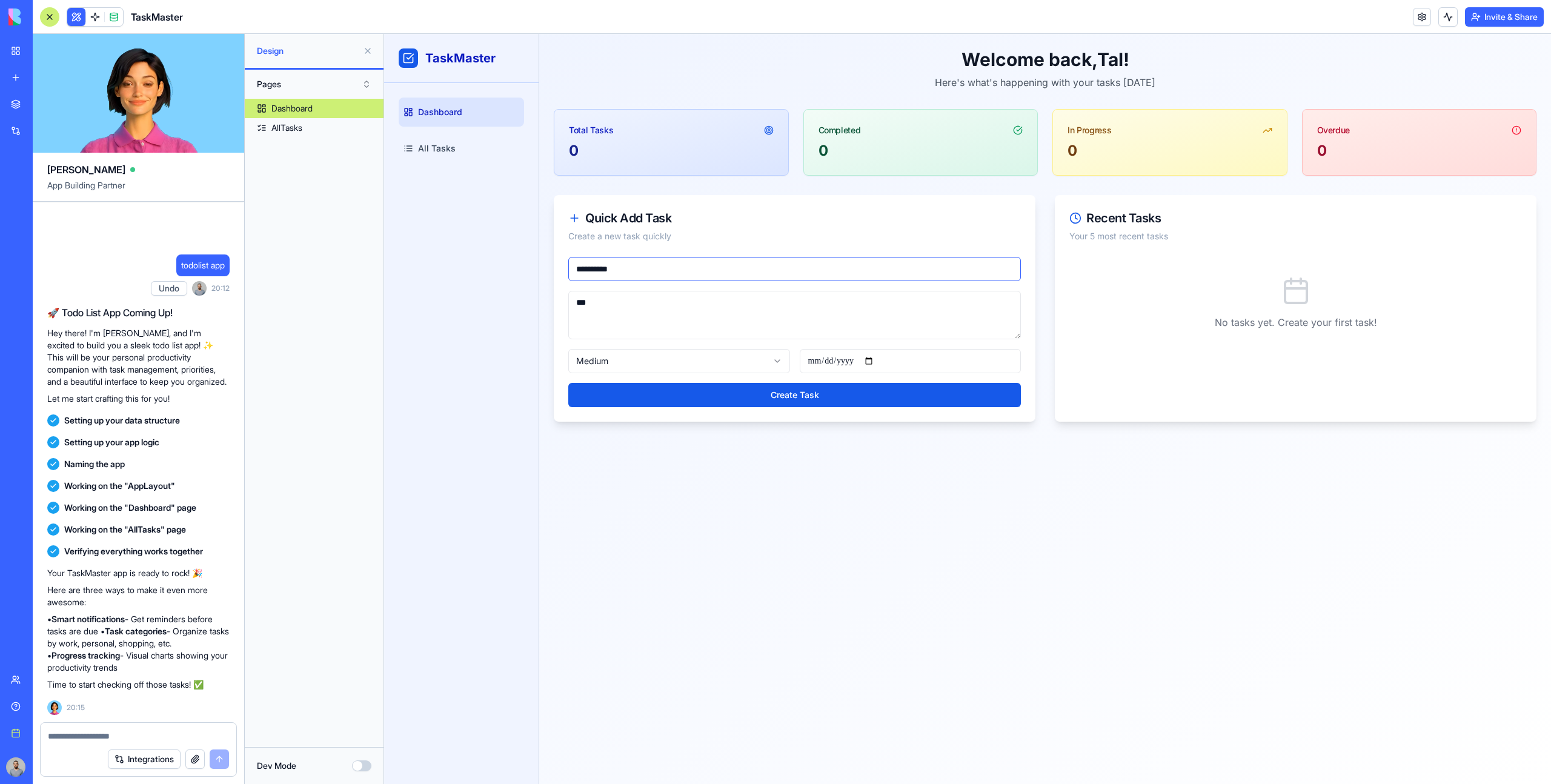
type input "**********"
click at [657, 310] on textarea "***" at bounding box center [795, 315] width 452 height 48
click at [657, 362] on html "**********" at bounding box center [967, 409] width 1166 height 750
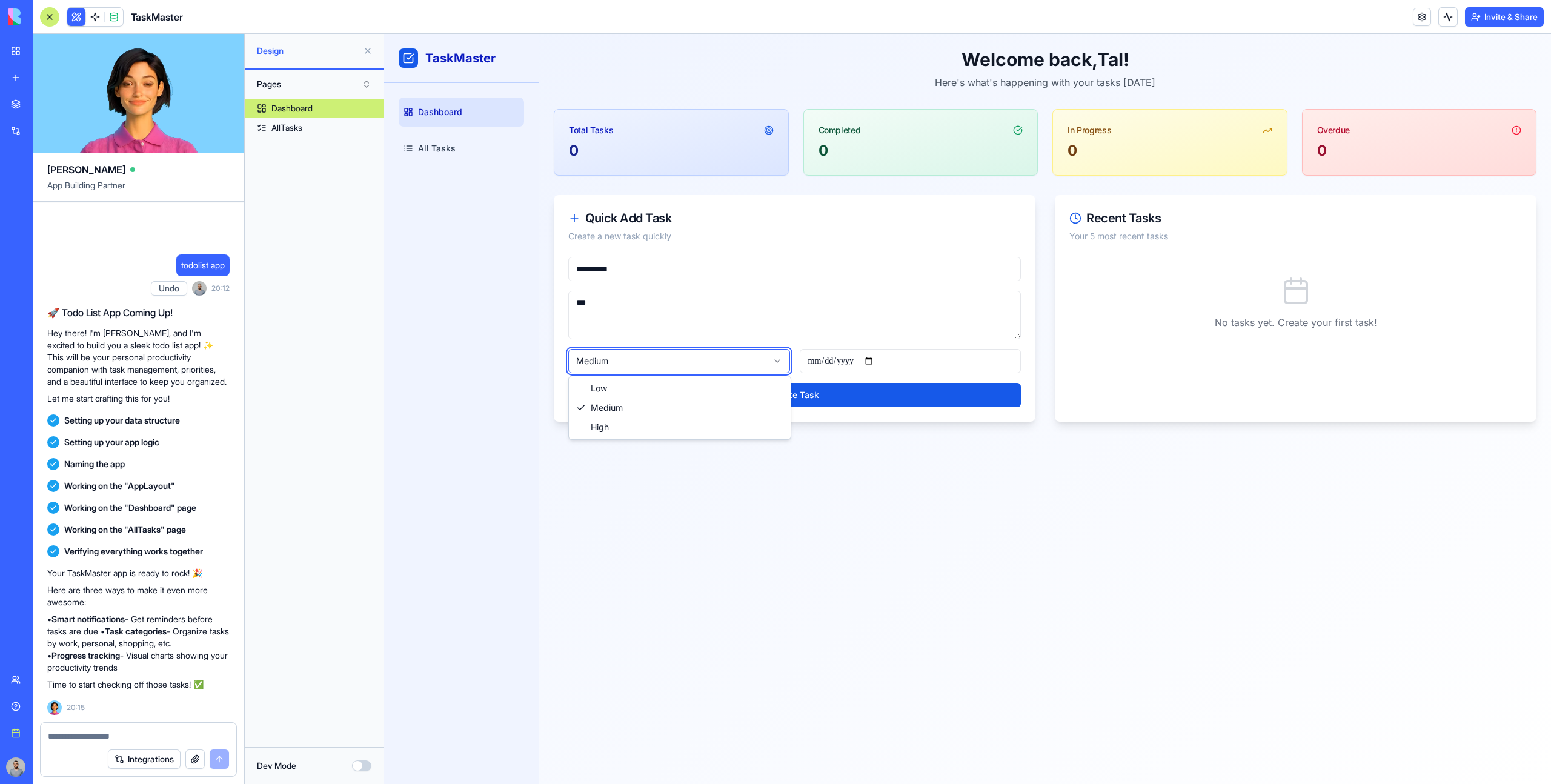
click at [795, 361] on html "**********" at bounding box center [967, 409] width 1166 height 750
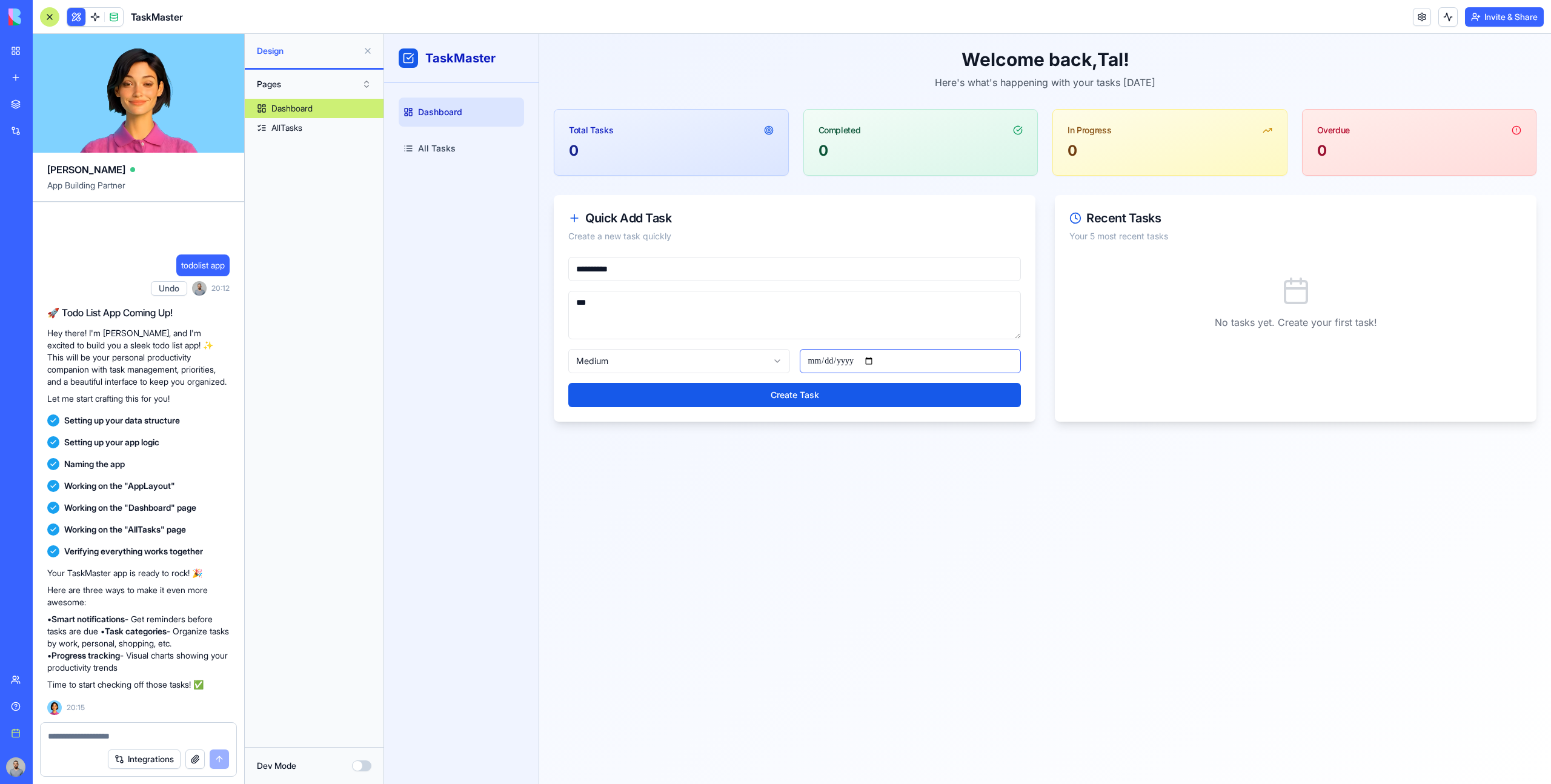
click at [795, 361] on input "date" at bounding box center [910, 361] width 222 height 24
type input "**********"
click at [722, 396] on button "Create Task" at bounding box center [795, 395] width 452 height 24
click at [795, 313] on button "Start" at bounding box center [1441, 314] width 32 height 22
click at [795, 316] on button "Complete" at bounding box center [1486, 314] width 49 height 22
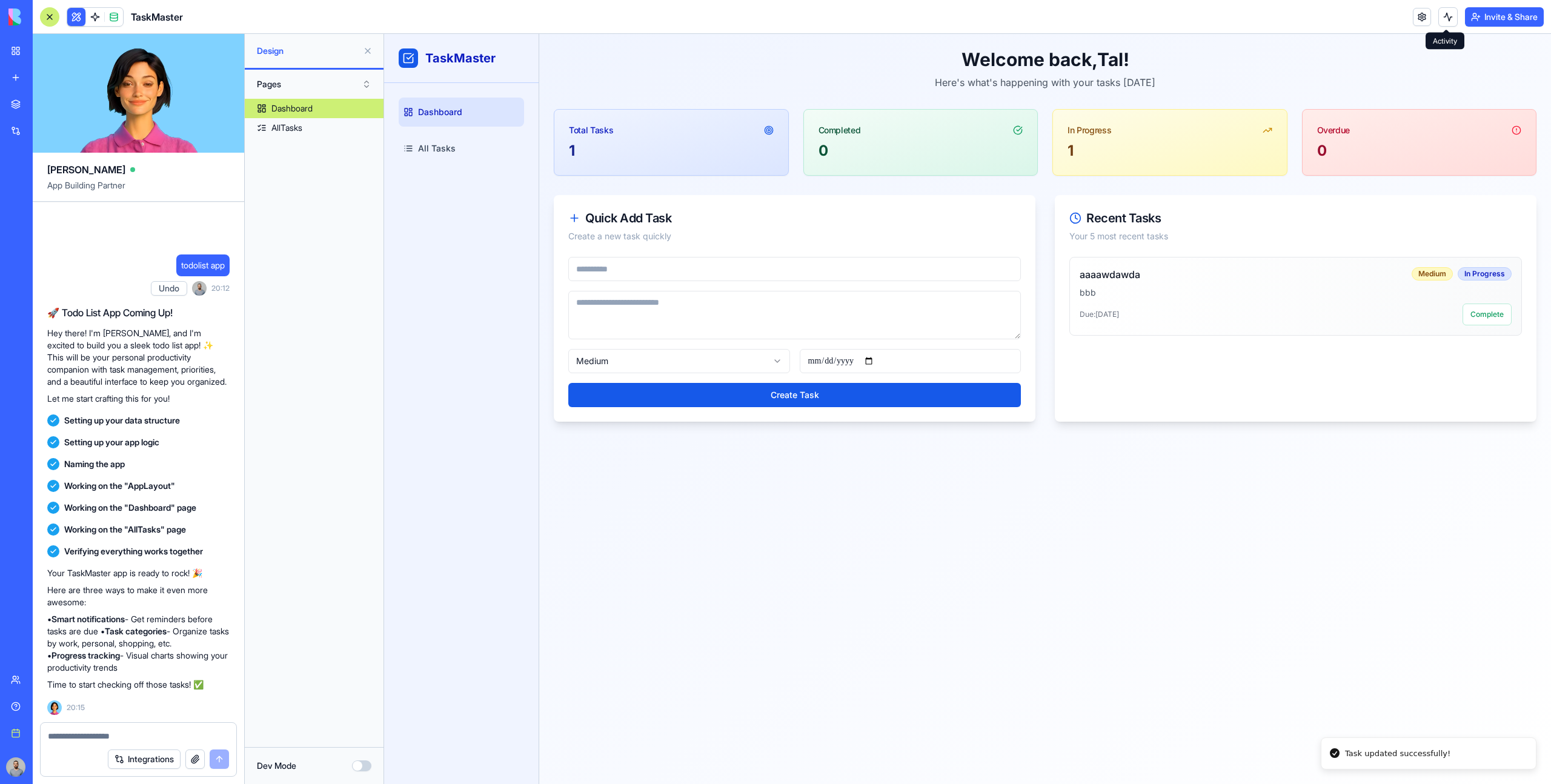
click at [795, 20] on button at bounding box center [1448, 17] width 20 height 20
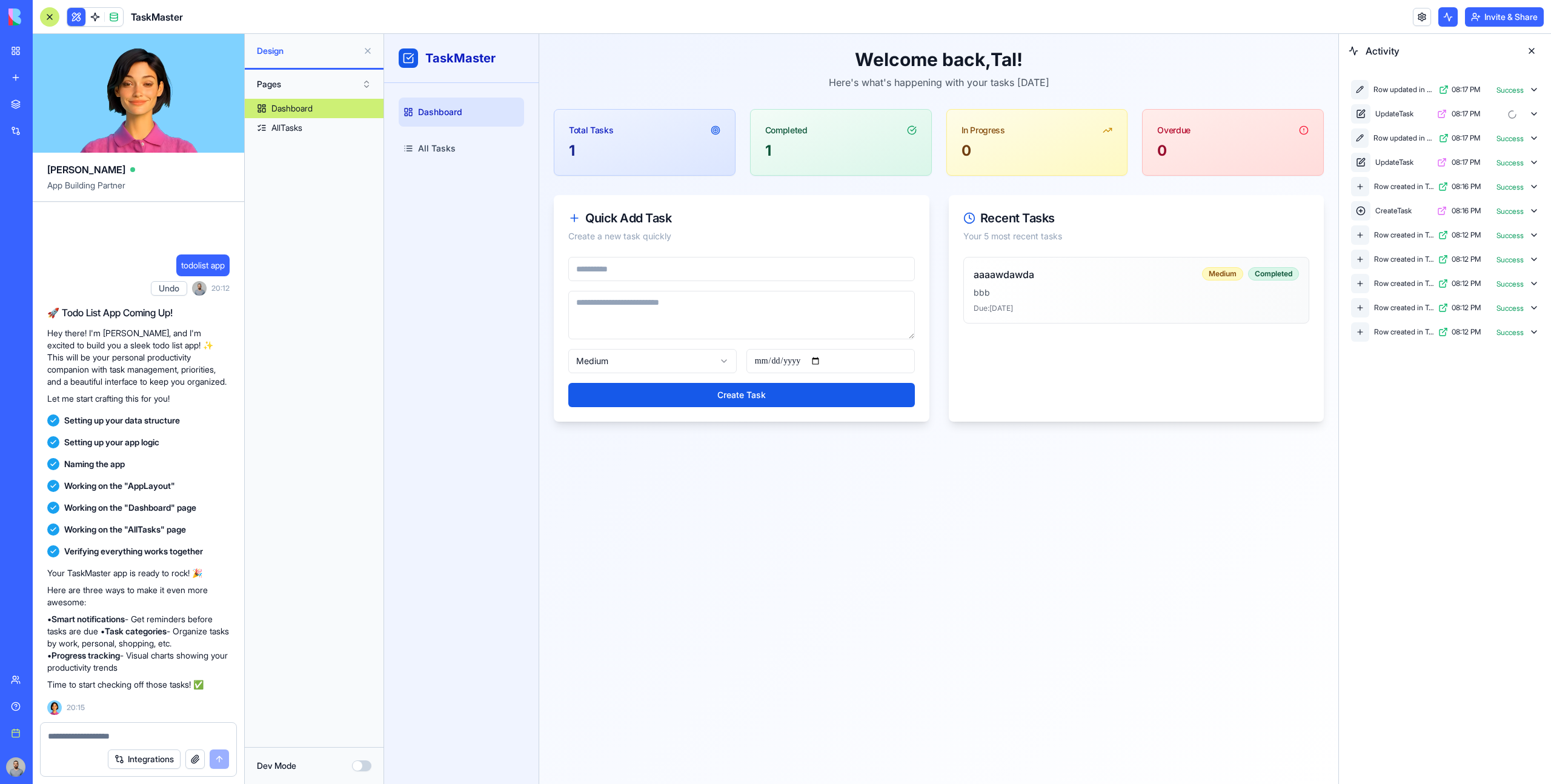
click at [795, 48] on button at bounding box center [1531, 51] width 20 height 20
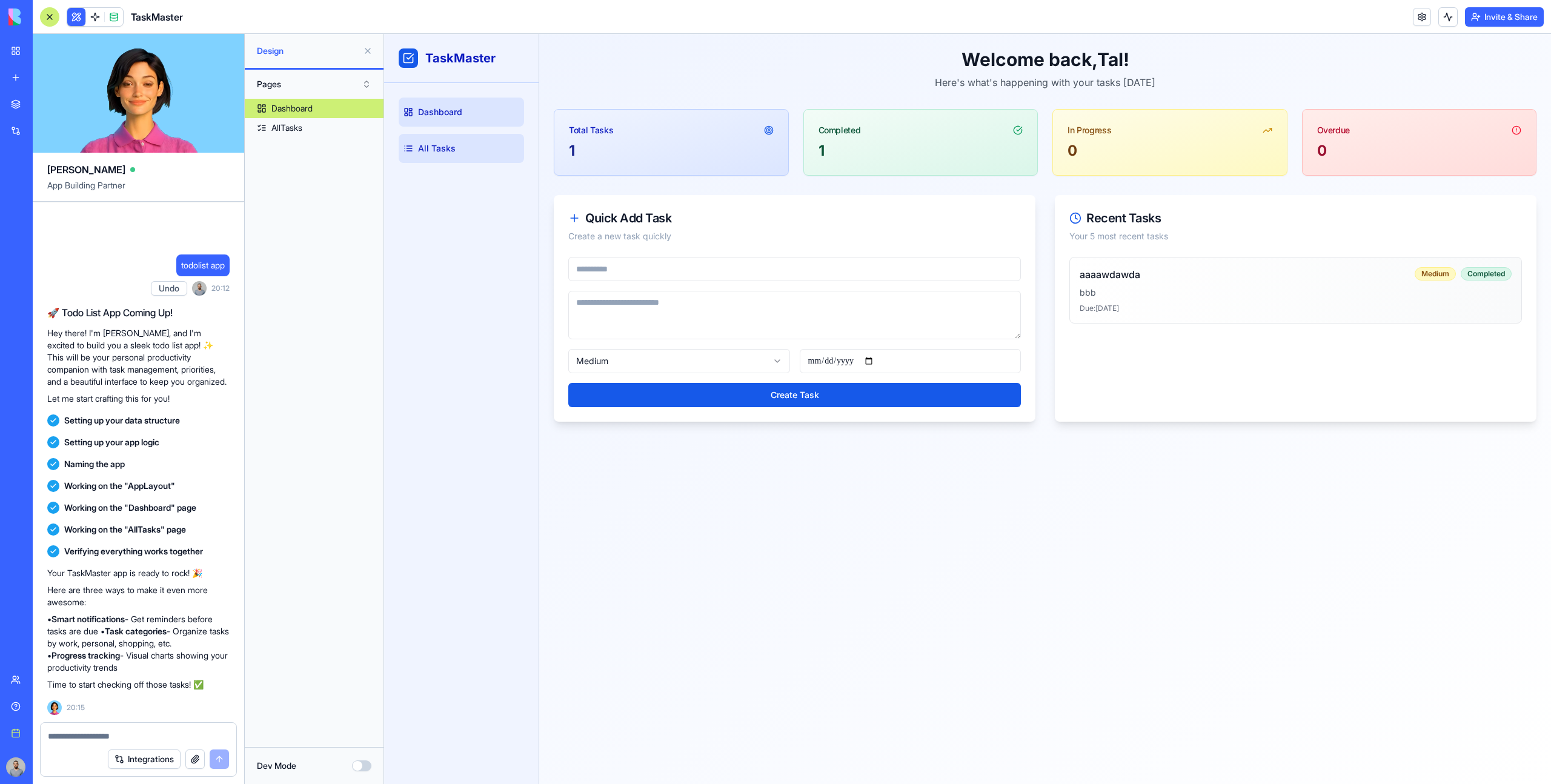
click at [489, 148] on link "All Tasks" at bounding box center [461, 149] width 125 height 29
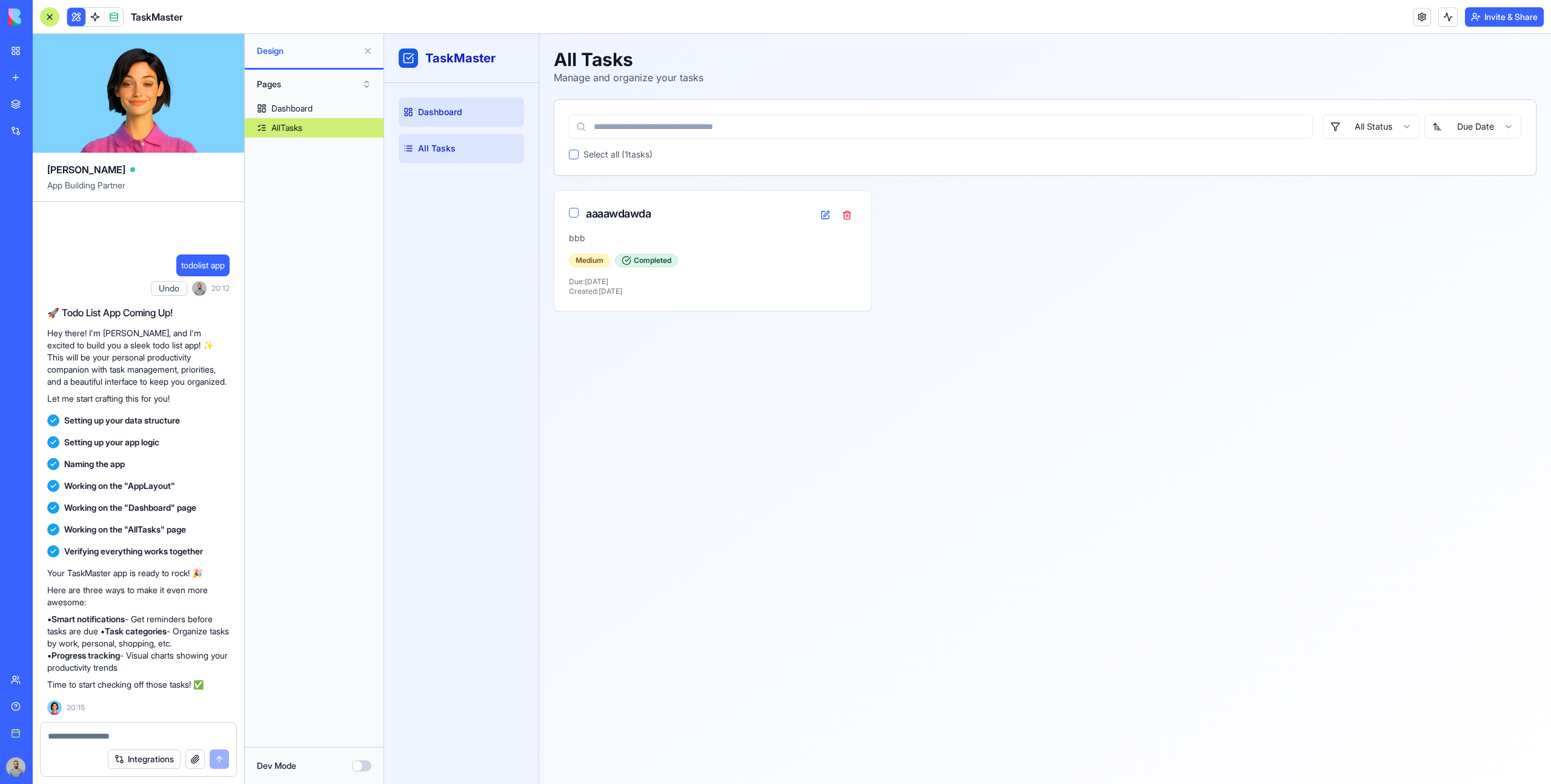
click at [467, 113] on link "Dashboard" at bounding box center [461, 112] width 125 height 29
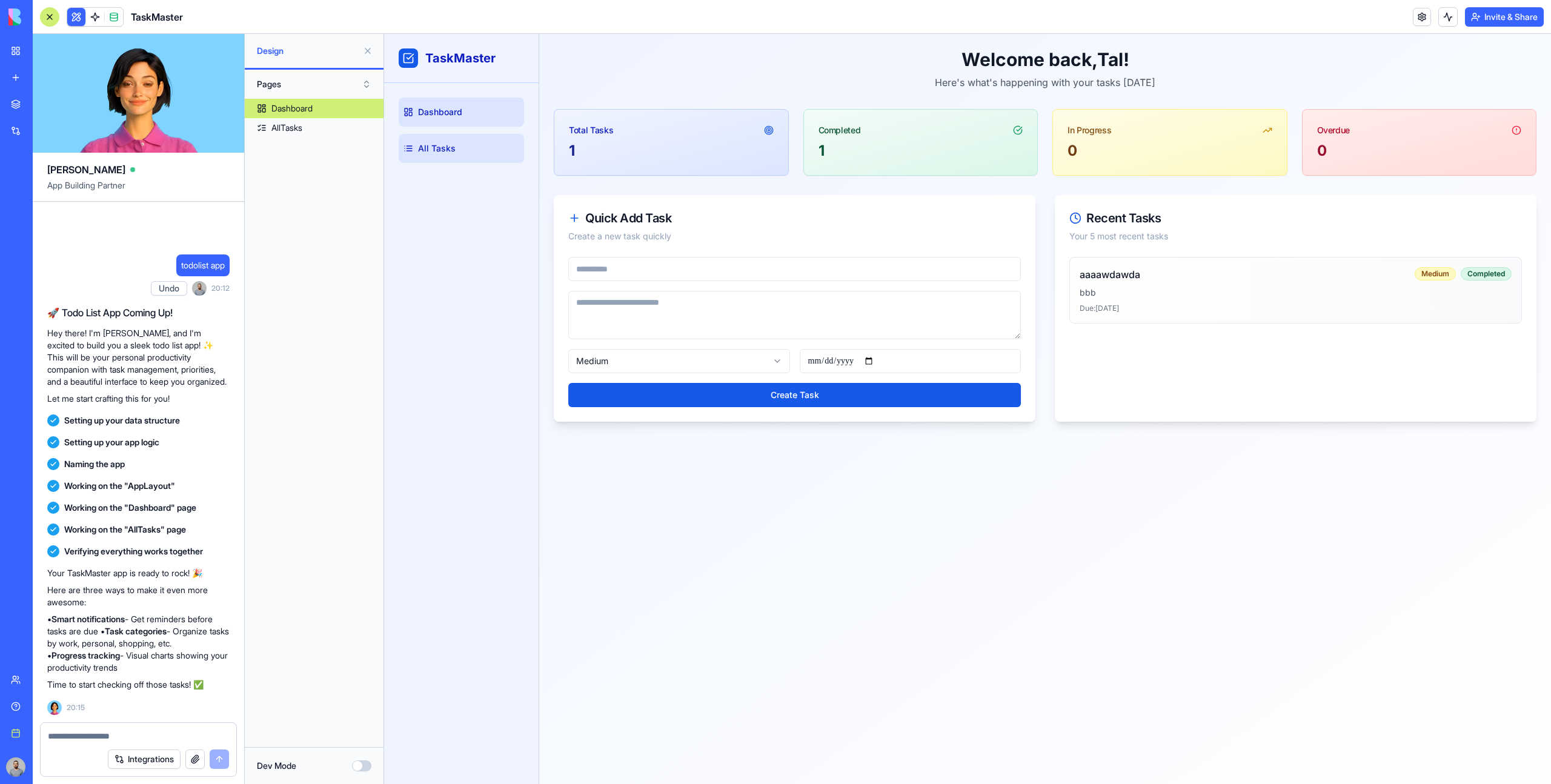
click at [469, 137] on link "All Tasks" at bounding box center [461, 149] width 125 height 29
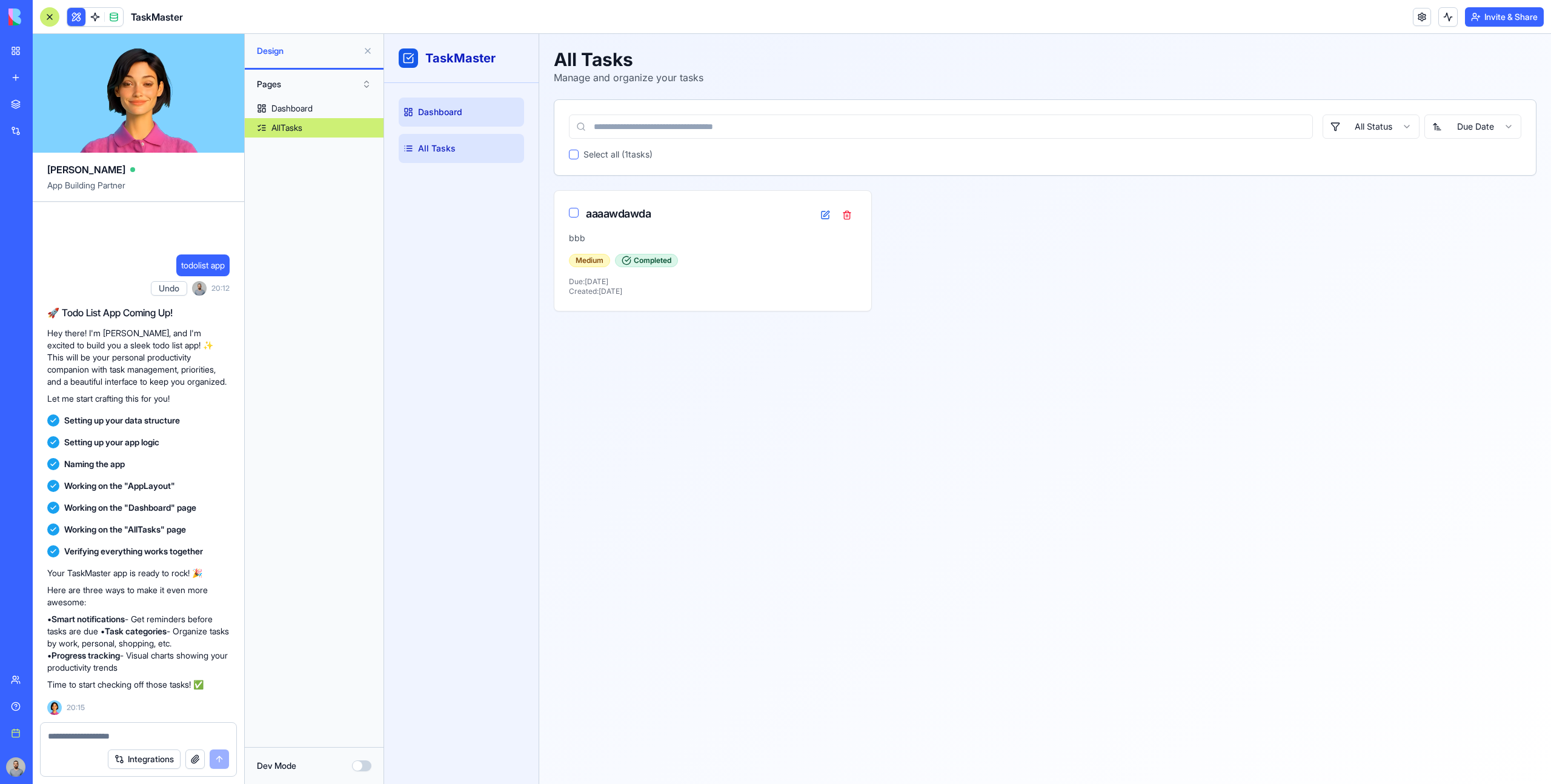
click at [469, 124] on link "Dashboard" at bounding box center [461, 112] width 125 height 29
